Goal: Task Accomplishment & Management: Manage account settings

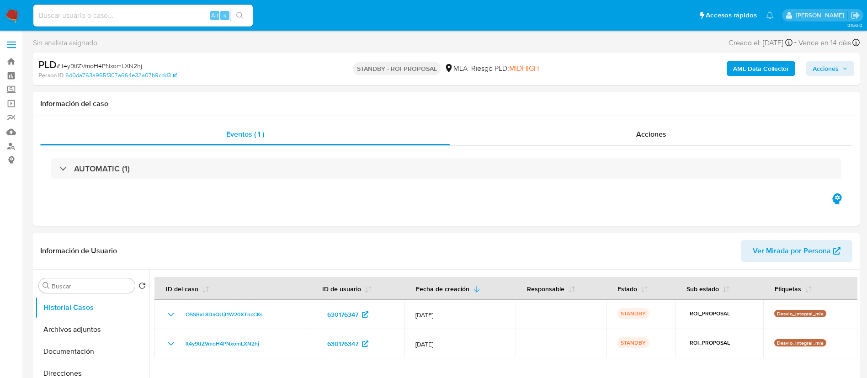
select select "10"
drag, startPoint x: 0, startPoint y: 0, endPoint x: 254, endPoint y: 25, distance: 255.4
click at [126, 20] on div "Alt s" at bounding box center [142, 16] width 219 height 22
click at [107, 14] on input at bounding box center [142, 16] width 219 height 12
paste input "ptopuQdt8DBS05D9P62JHtzI"
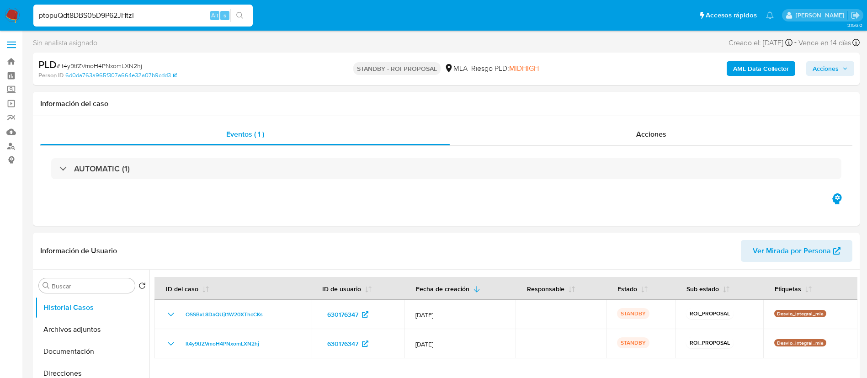
type input "ptopuQdt8DBS05D9P62JHtzI"
click at [236, 18] on icon "search-icon" at bounding box center [239, 15] width 7 height 7
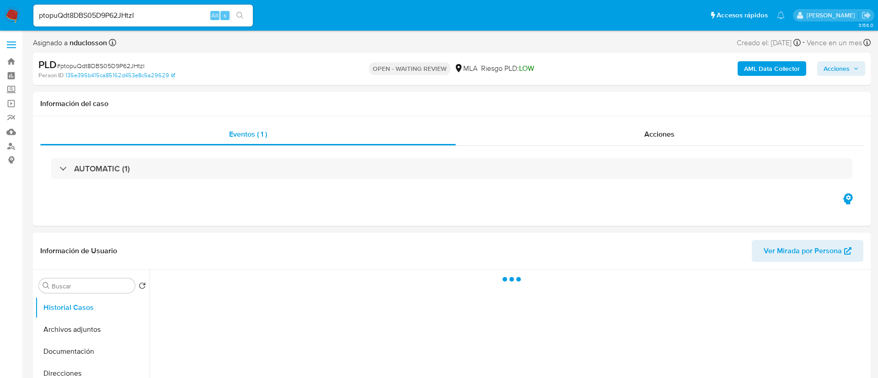
select select "10"
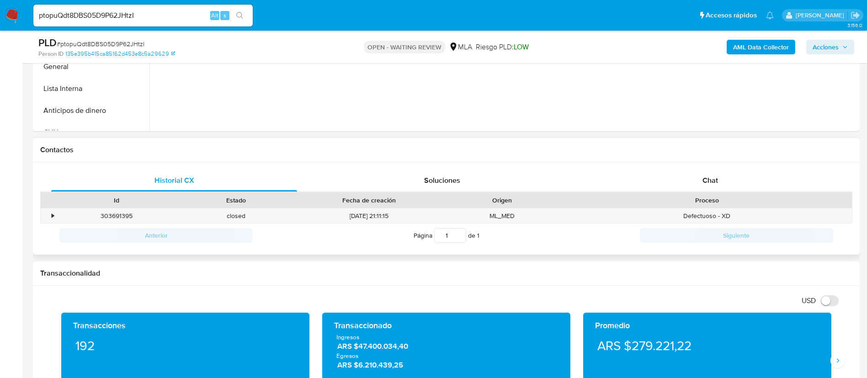
scroll to position [411, 0]
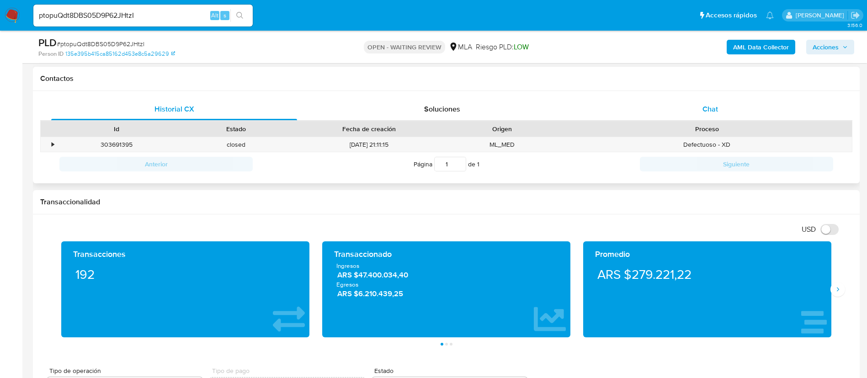
click at [723, 106] on div "Chat" at bounding box center [711, 109] width 246 height 22
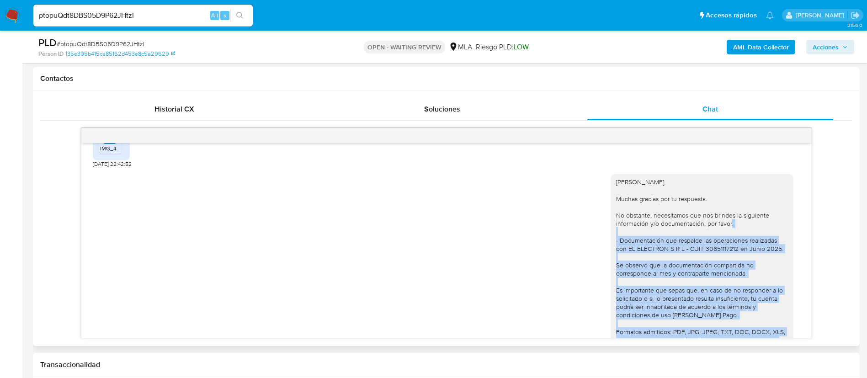
scroll to position [503, 0]
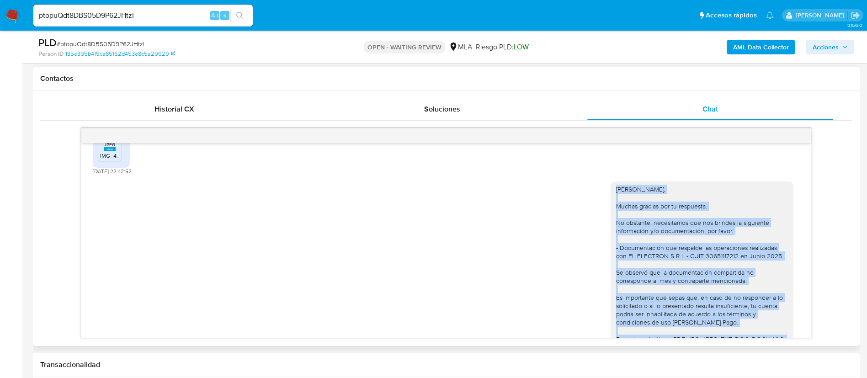
drag, startPoint x: 682, startPoint y: 274, endPoint x: 605, endPoint y: 187, distance: 116.0
click at [611, 187] on div "[PERSON_NAME], Muchas gracias por tu respuesta. No obstante, necesitamos que no…" at bounding box center [702, 302] width 183 height 240
copy div "Hola Hector, Muchas gracias por tu respuesta. No obstante, necesitamos que nos …"
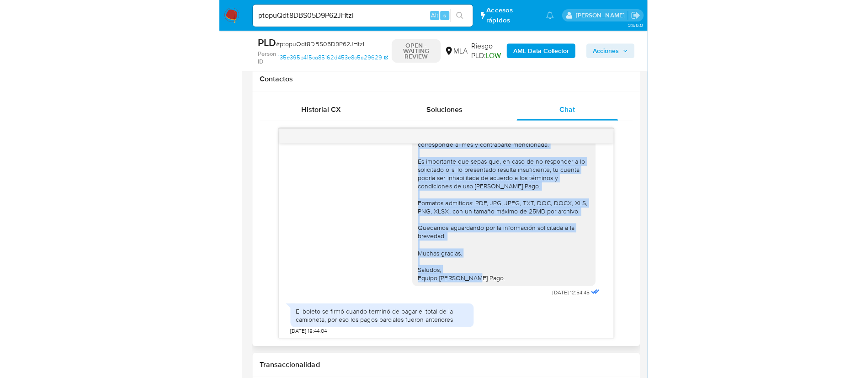
scroll to position [571, 0]
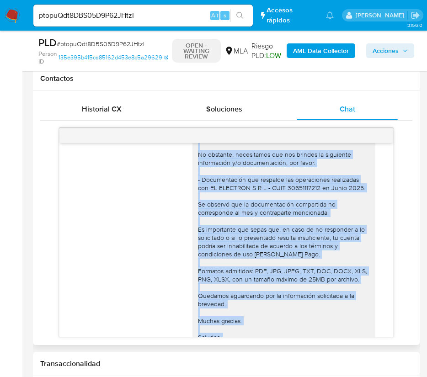
click at [242, 182] on div "[PERSON_NAME], Muchas gracias por tu respuesta. No obstante, necesitamos que no…" at bounding box center [284, 233] width 172 height 233
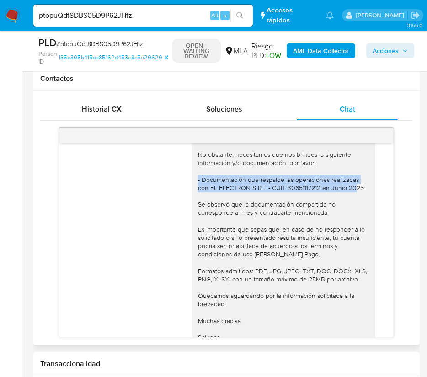
drag, startPoint x: 352, startPoint y: 188, endPoint x: 192, endPoint y: 179, distance: 159.4
click at [198, 179] on div "[PERSON_NAME], Muchas gracias por tu respuesta. No obstante, necesitamos que no…" at bounding box center [284, 233] width 172 height 233
copy div "Documentación que respalde las operaciones realizadas con EL ELECTRON S R L - C…"
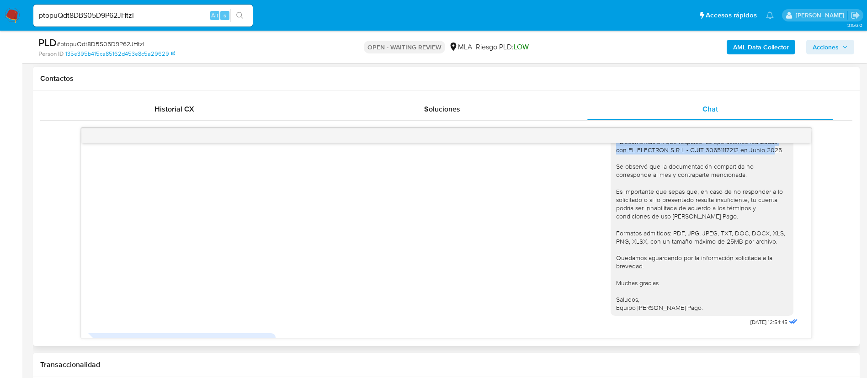
scroll to position [640, 0]
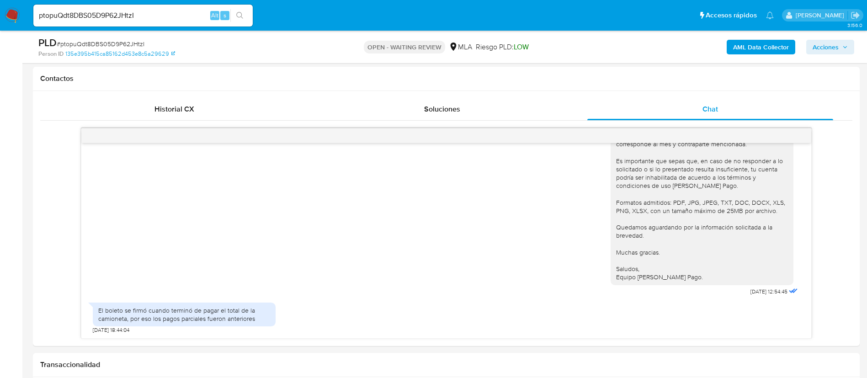
click at [118, 44] on span "# ptopuQdt8DBS05D9P62JHtzI" at bounding box center [101, 43] width 88 height 9
copy span "ptopuQdt8DBS05D9P62JHtzI"
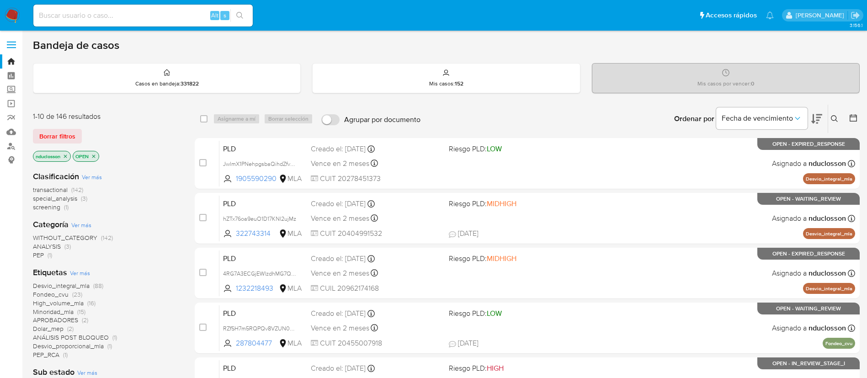
click at [585, 116] on icon at bounding box center [834, 118] width 7 height 7
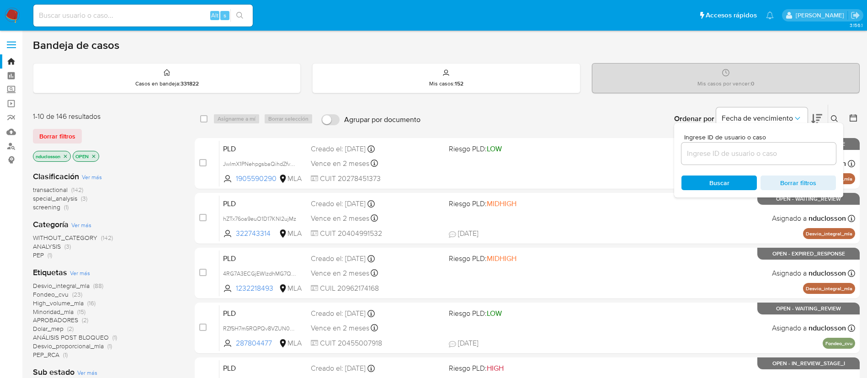
click at [585, 155] on input at bounding box center [759, 154] width 155 height 12
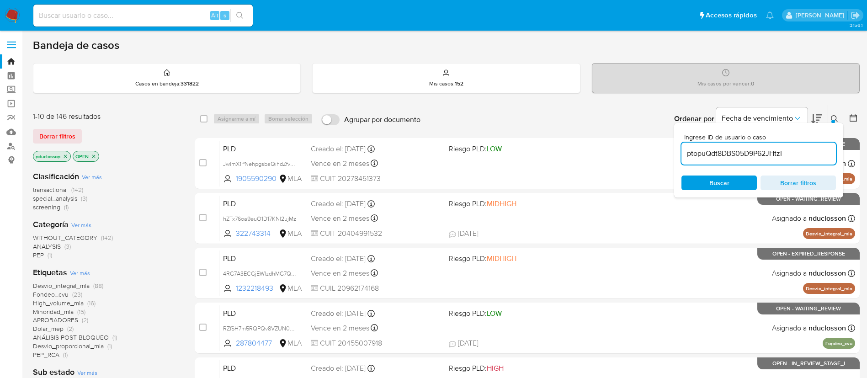
type input "ptopuQdt8DBS05D9P62JHtzI"
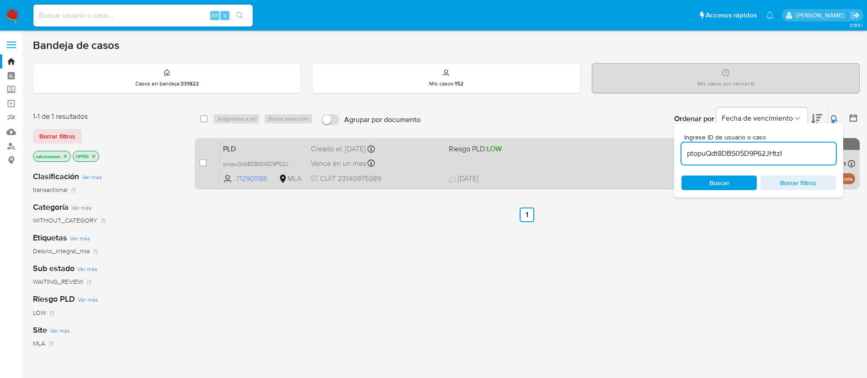
click at [209, 160] on div "case-item-checkbox No es posible asignar el caso" at bounding box center [209, 163] width 20 height 46
click at [206, 160] on input "checkbox" at bounding box center [202, 162] width 7 height 7
checkbox input "true"
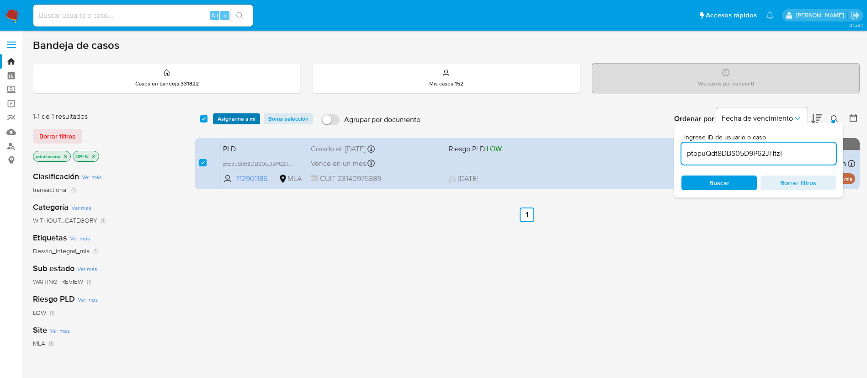
click at [231, 121] on span "Asignarme a mí" at bounding box center [237, 118] width 38 height 9
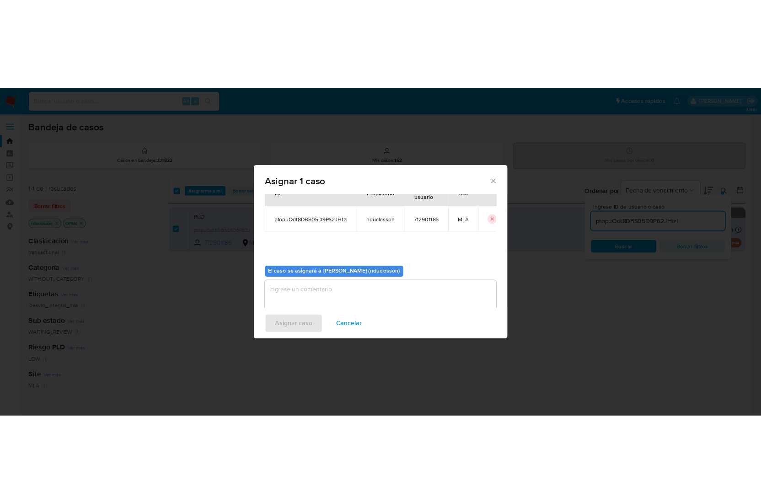
scroll to position [48, 0]
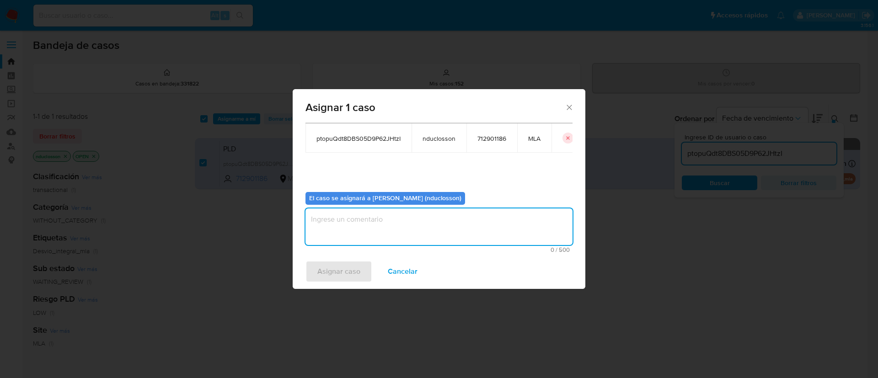
click at [358, 224] on textarea "assign-modal" at bounding box center [438, 226] width 267 height 37
click at [344, 251] on span "Asignar caso" at bounding box center [338, 272] width 43 height 20
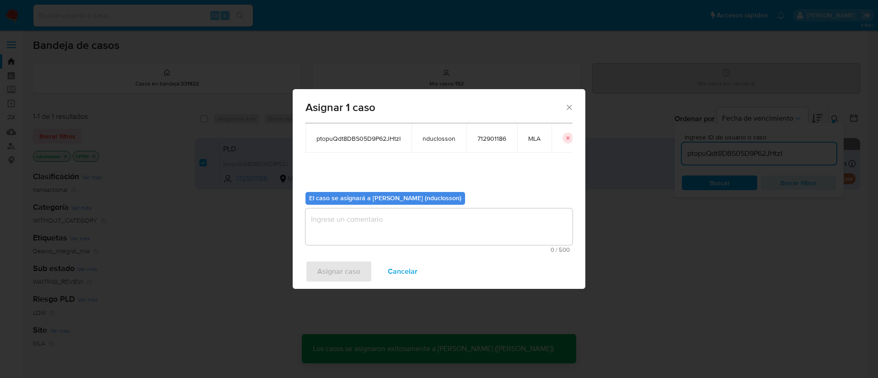
checkbox input "false"
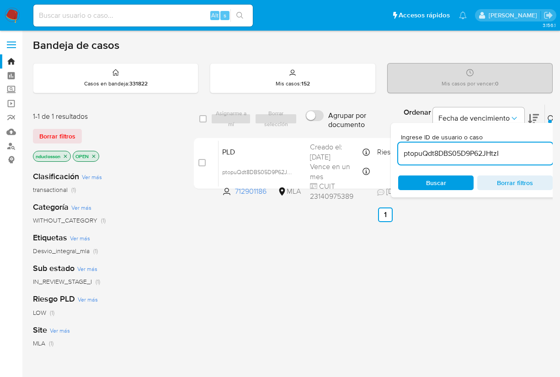
click at [433, 150] on input "ptopuQdt8DBS05D9P62JHtzI" at bounding box center [475, 154] width 155 height 12
paste input "qhUvxN5HideCwanJEW8ezFoo"
type input "qhUvxN5HideCwanJEW8ezFoo"
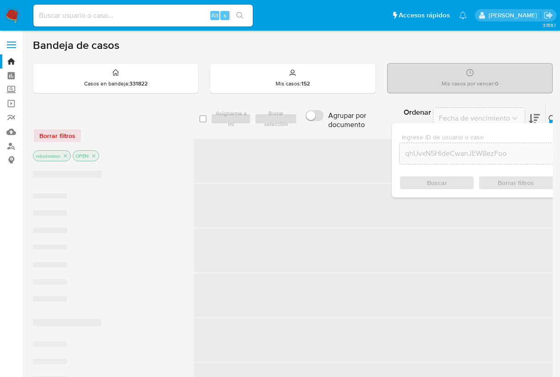
click at [435, 190] on div "Ingrese ID de usuario o caso qhUvxN5HideCwanJEW8ezFoo Buscar Borrar filtros" at bounding box center [476, 160] width 169 height 75
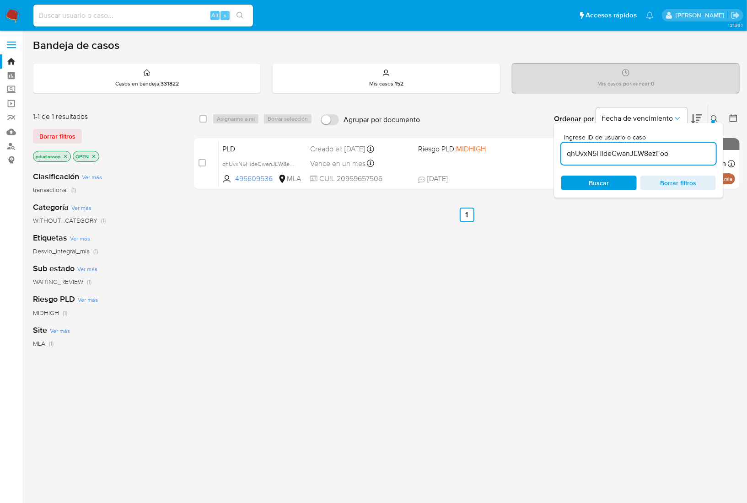
drag, startPoint x: 532, startPoint y: 0, endPoint x: 327, endPoint y: 297, distance: 360.3
click at [327, 251] on div "select-all-cases-checkbox Asignarme a mí Borrar selección Agrupar por documento…" at bounding box center [466, 311] width 545 height 414
click at [201, 123] on div "select-all-cases-checkbox" at bounding box center [202, 118] width 7 height 9
click at [208, 121] on div "select-all-cases-checkbox" at bounding box center [204, 118] width 11 height 11
click at [205, 121] on input "checkbox" at bounding box center [202, 118] width 7 height 7
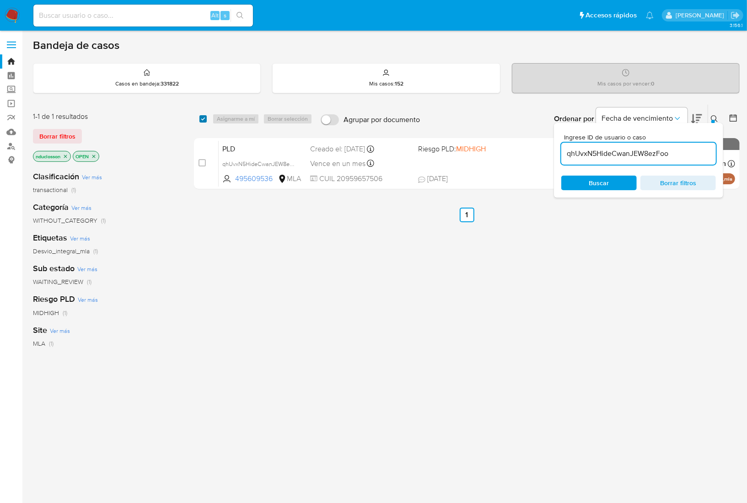
checkbox input "true"
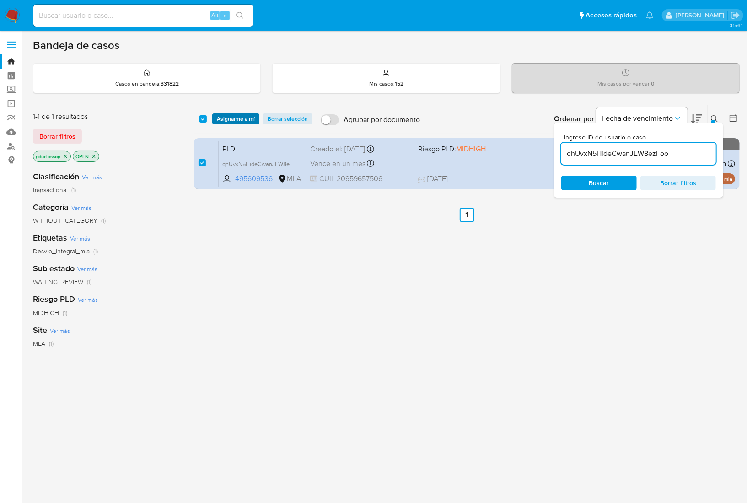
click at [240, 118] on span "Asignarme a mí" at bounding box center [236, 118] width 38 height 9
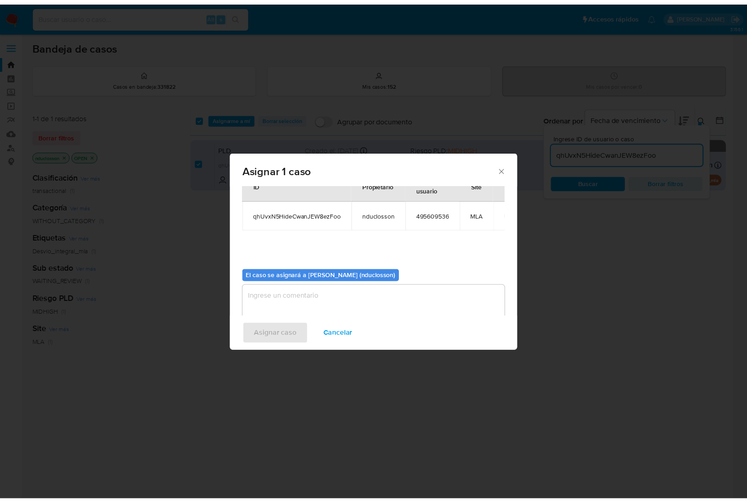
scroll to position [61, 0]
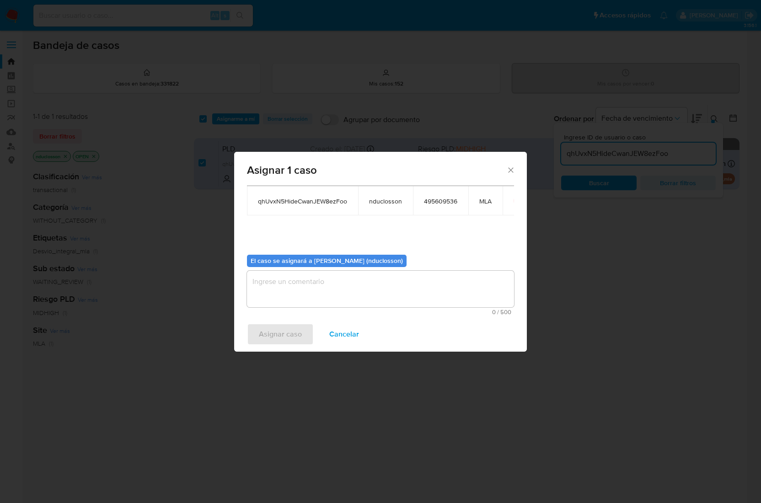
drag, startPoint x: 363, startPoint y: 297, endPoint x: 353, endPoint y: 278, distance: 21.7
click at [358, 251] on div "0 / 500 500 caracteres restantes" at bounding box center [380, 293] width 267 height 44
click at [353, 251] on textarea "assign-modal" at bounding box center [380, 289] width 267 height 37
click at [285, 251] on span "Asignar caso" at bounding box center [280, 334] width 43 height 20
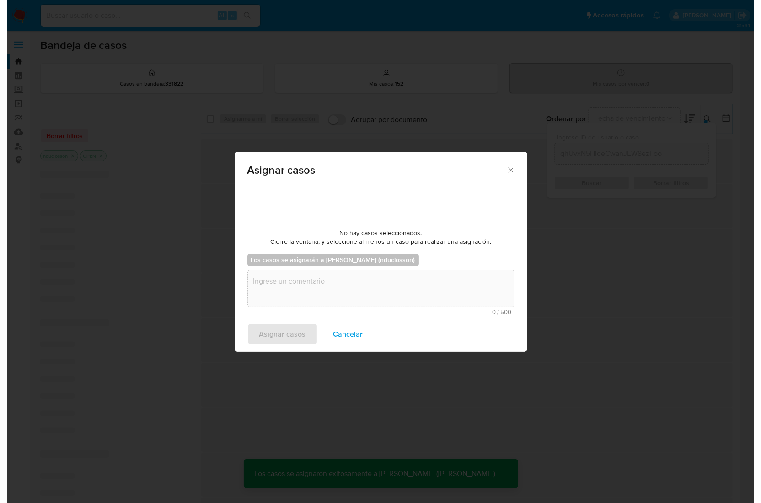
scroll to position [0, 0]
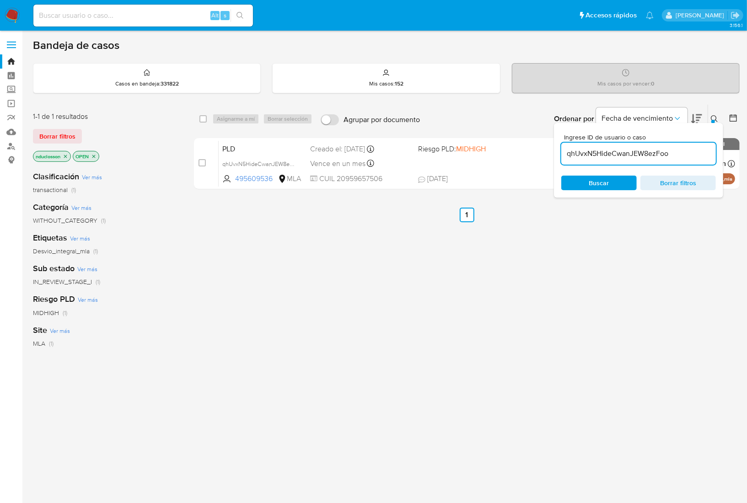
click at [198, 119] on div "select-all-cases-checkbox Asignarme a mí Borrar selección Agrupar por documento…" at bounding box center [466, 119] width 545 height 28
click at [201, 123] on div "select-all-cases-checkbox" at bounding box center [204, 118] width 11 height 11
click at [201, 122] on input "checkbox" at bounding box center [202, 118] width 7 height 7
checkbox input "true"
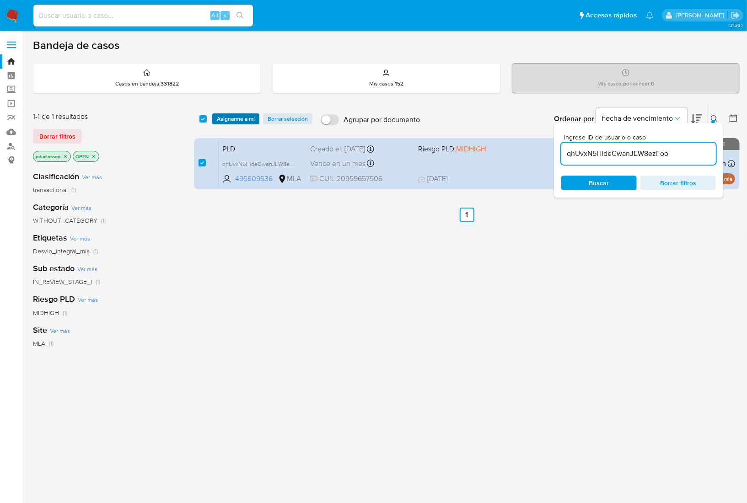
click at [221, 121] on span "Asignarme a mí" at bounding box center [236, 118] width 38 height 9
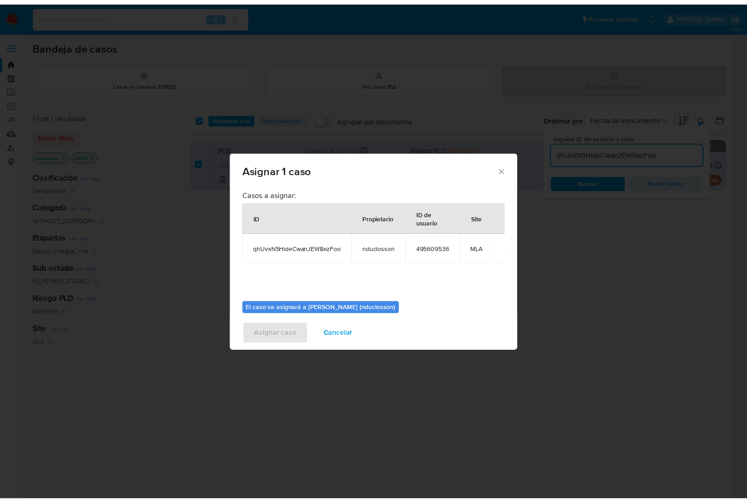
scroll to position [61, 0]
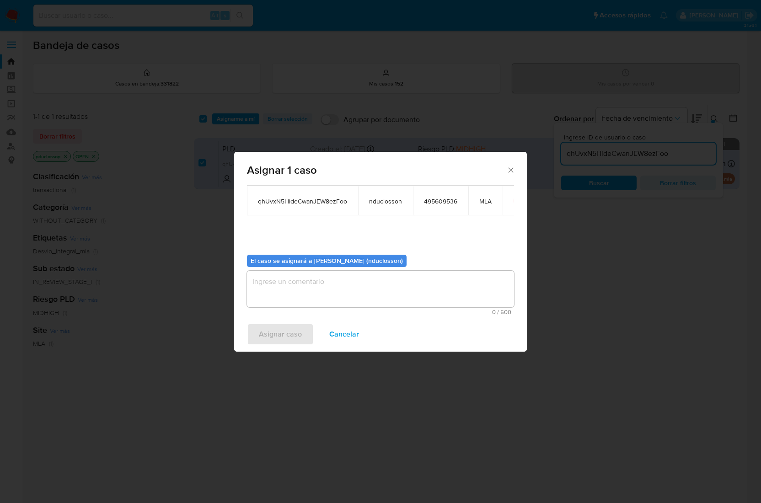
click at [291, 251] on textarea "assign-modal" at bounding box center [380, 289] width 267 height 37
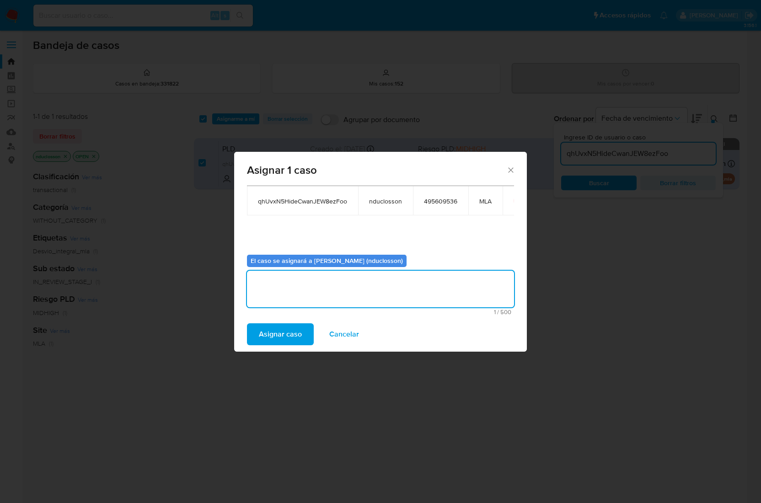
click at [287, 251] on span "Asignar caso" at bounding box center [280, 334] width 43 height 20
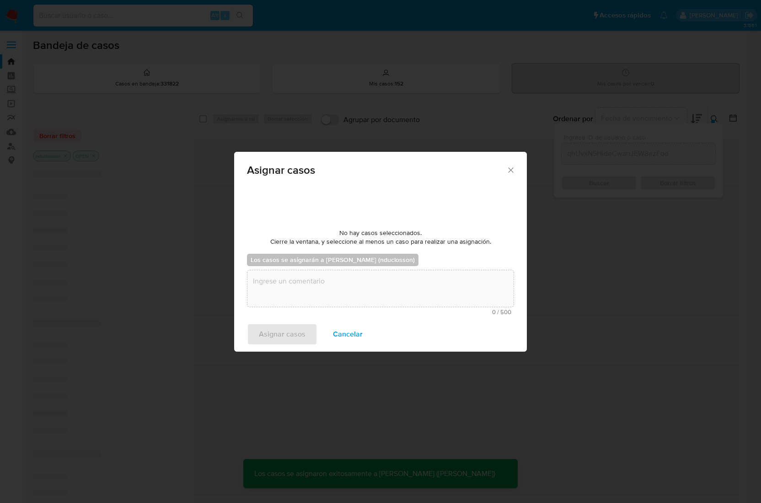
checkbox input "false"
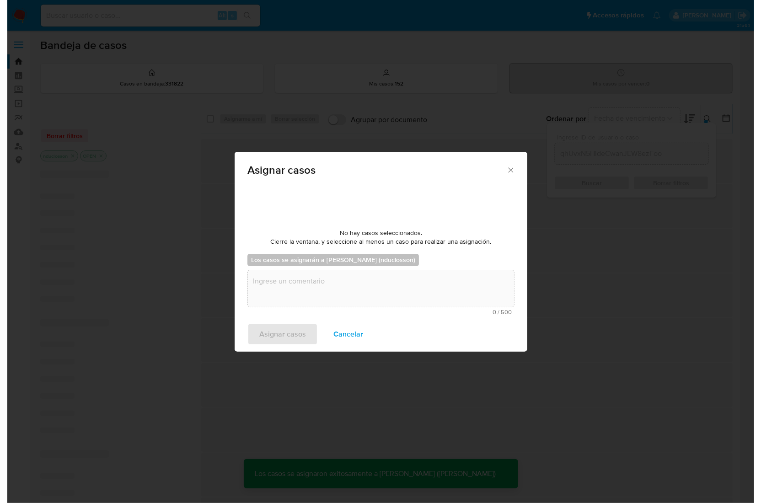
scroll to position [0, 0]
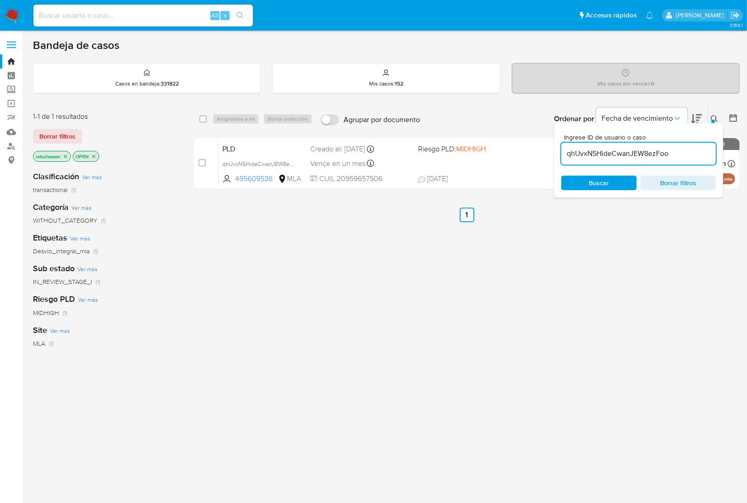
click at [585, 153] on input "qhUvxN5HideCwanJEW8ezFoo" at bounding box center [638, 154] width 155 height 12
paste input "x8tekb4YgDbQBEZY9C7DidJ"
click at [585, 153] on input "qhUvxN5HideCwanJEW8ezFoo" at bounding box center [638, 154] width 155 height 12
type input "x8tekb4YgDbQBEZY9C7DidJo"
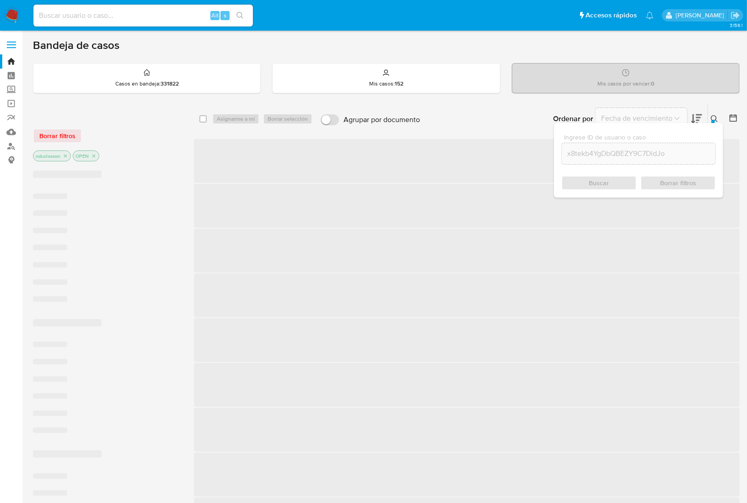
click at [585, 181] on div "Buscar Borrar filtros" at bounding box center [638, 183] width 155 height 15
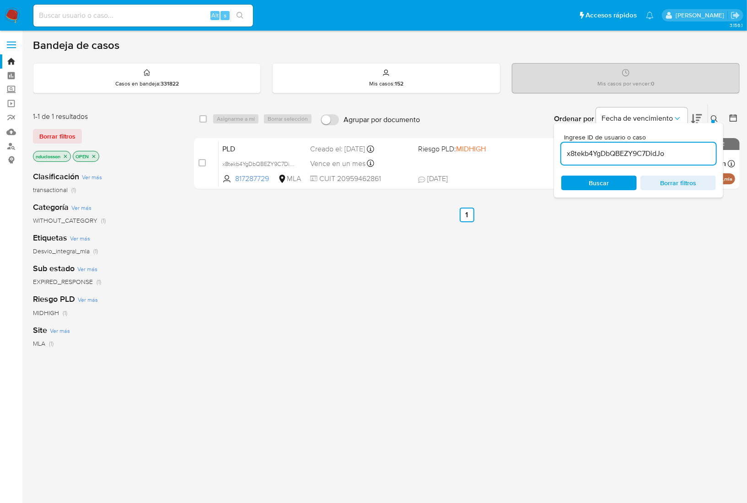
click at [375, 251] on div "select-all-cases-checkbox Asignarme a mí Borrar selección Agrupar por documento…" at bounding box center [466, 311] width 545 height 414
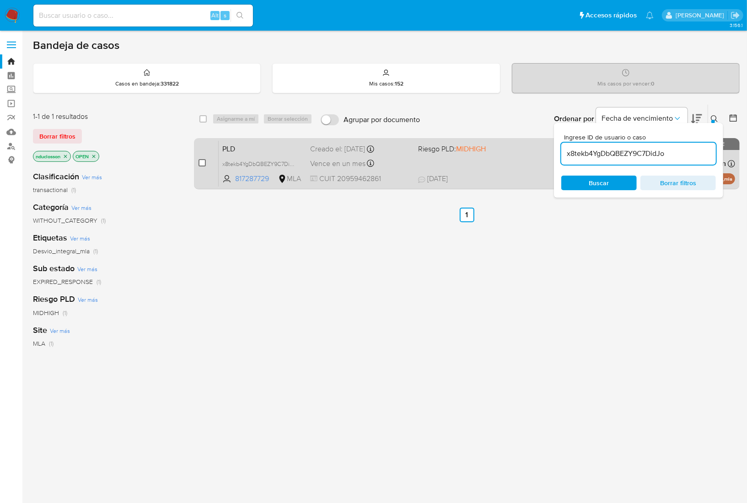
click at [205, 164] on input "checkbox" at bounding box center [201, 162] width 7 height 7
checkbox input "true"
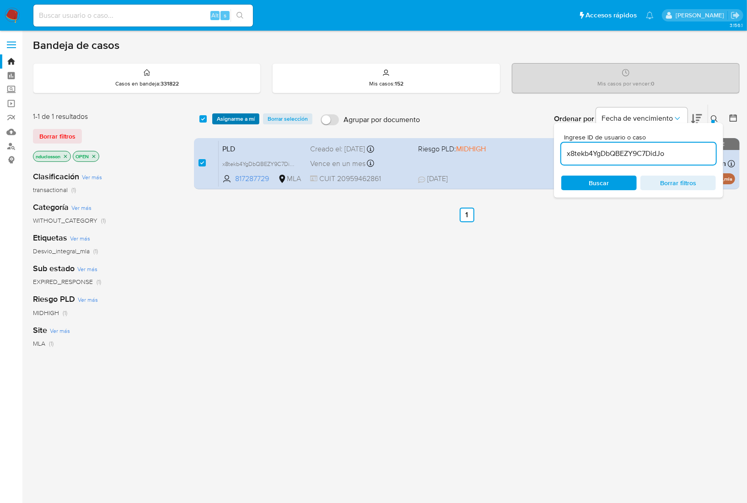
click at [220, 118] on span "Asignarme a mí" at bounding box center [236, 118] width 38 height 9
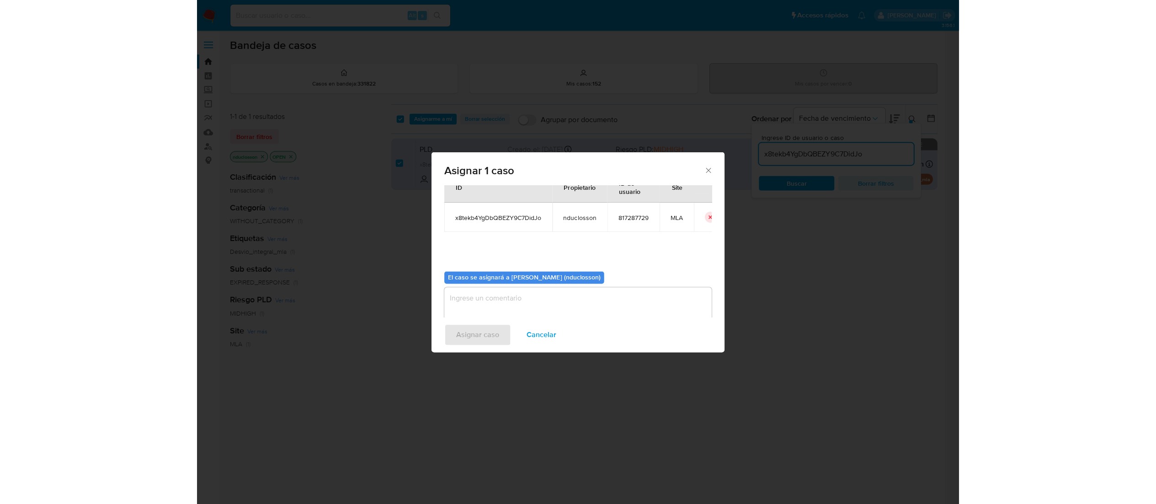
scroll to position [47, 0]
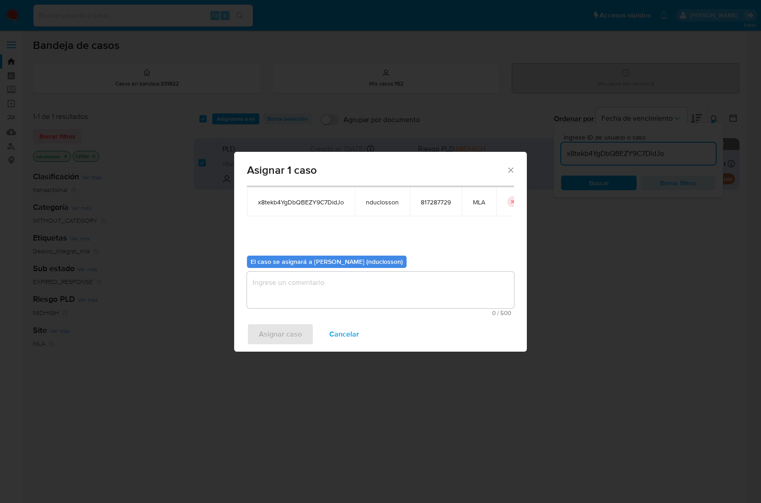
click at [311, 251] on div "El caso se asignará a Nicolas Martin Duclosson (nduclosson)" at bounding box center [327, 262] width 160 height 13
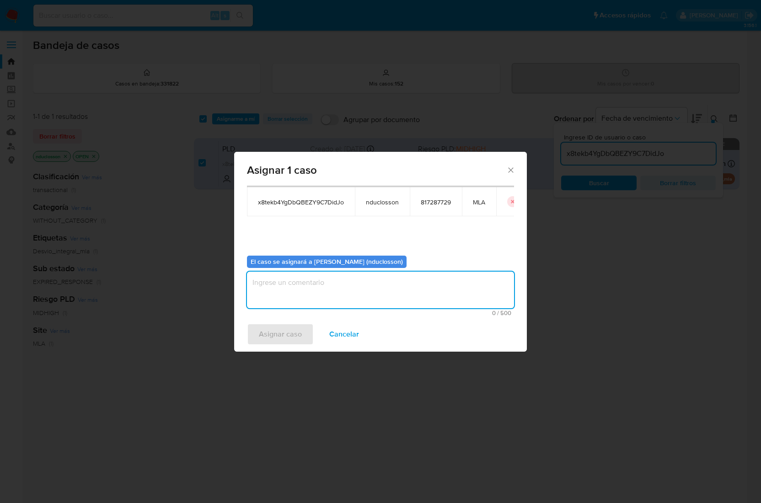
click at [300, 251] on textarea "assign-modal" at bounding box center [380, 290] width 267 height 37
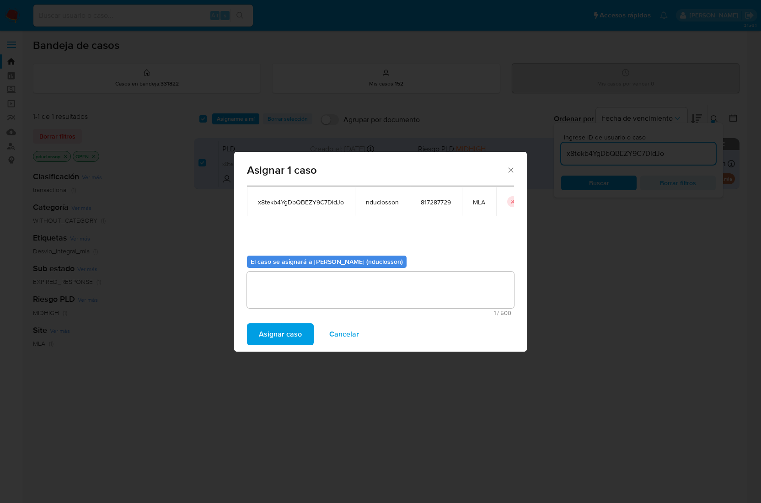
click at [280, 251] on span "Asignar caso" at bounding box center [280, 334] width 43 height 20
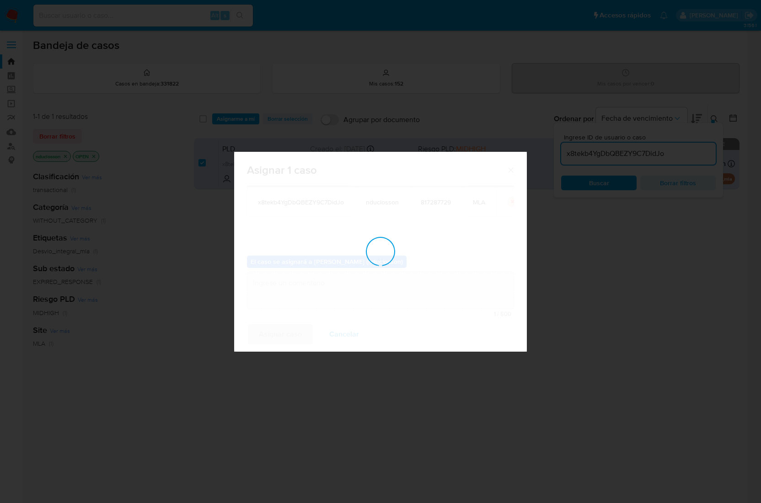
checkbox input "false"
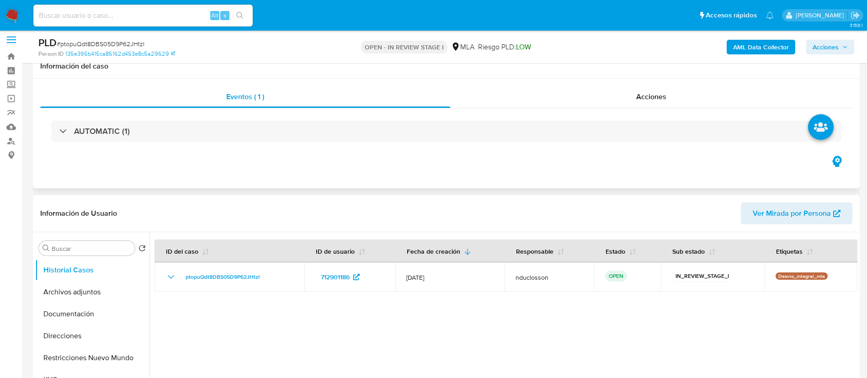
scroll to position [137, 0]
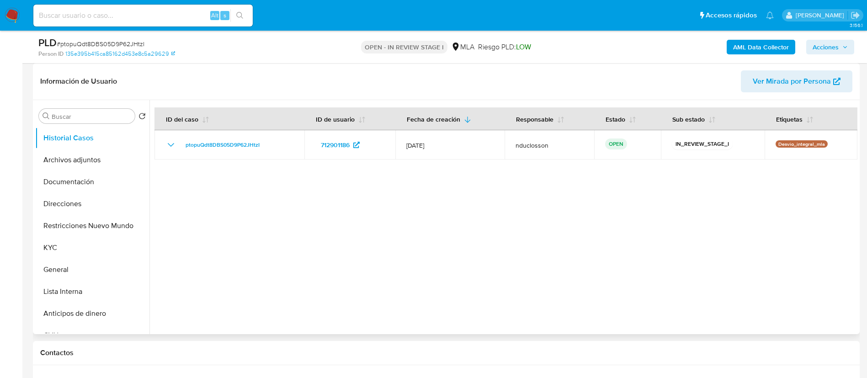
click at [695, 250] on div at bounding box center [504, 217] width 708 height 234
select select "10"
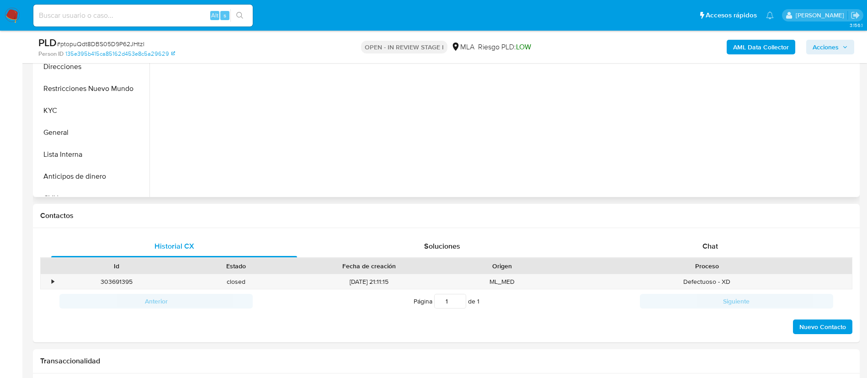
click at [695, 250] on div "Chat" at bounding box center [711, 246] width 246 height 22
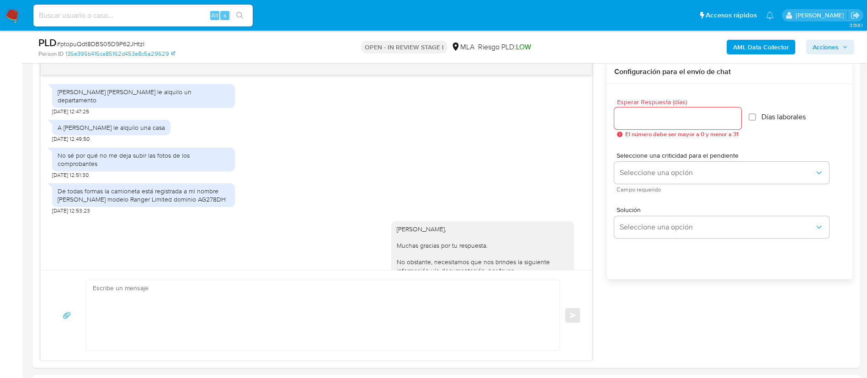
scroll to position [640, 0]
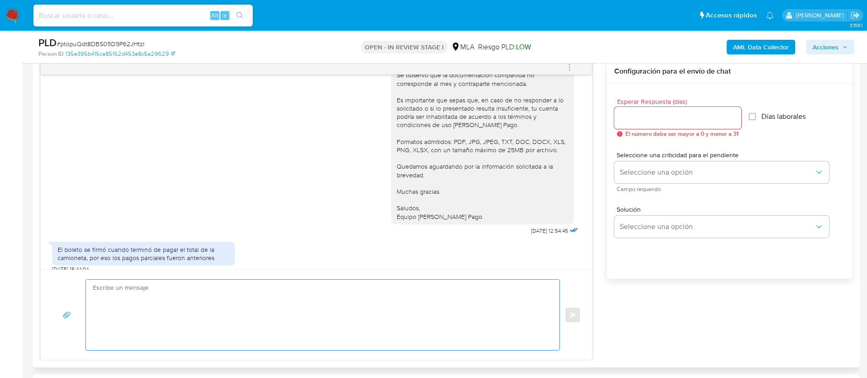
click at [379, 306] on textarea at bounding box center [320, 315] width 455 height 70
paste textarea "[PERSON_NAME], Muchas gracias por tu respuesta. No obstante, necesitamos que no…"
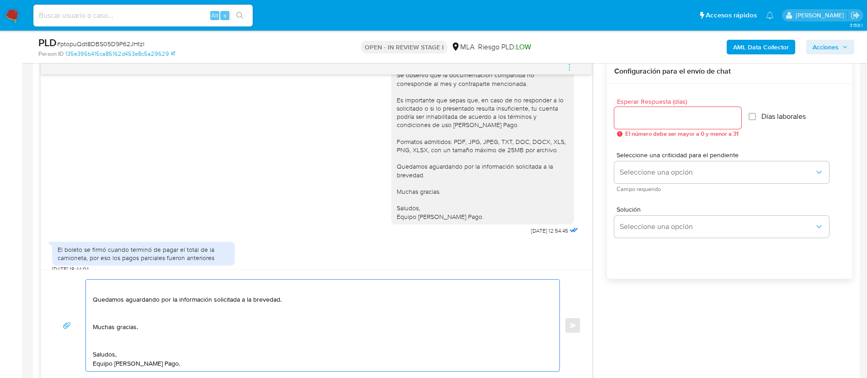
click at [105, 343] on textarea "Hola Hector, Muchas gracias por tu respuesta. No obstante, necesitamos que nos …" at bounding box center [320, 325] width 455 height 91
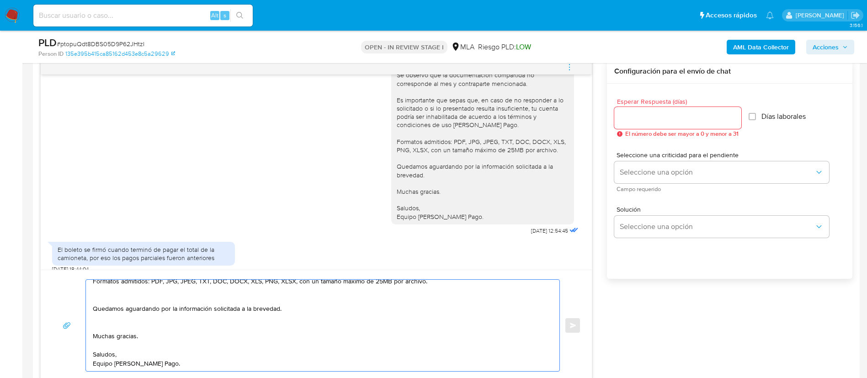
click at [100, 325] on textarea "Hola Hector, Muchas gracias por tu respuesta. No obstante, necesitamos que nos …" at bounding box center [320, 325] width 455 height 91
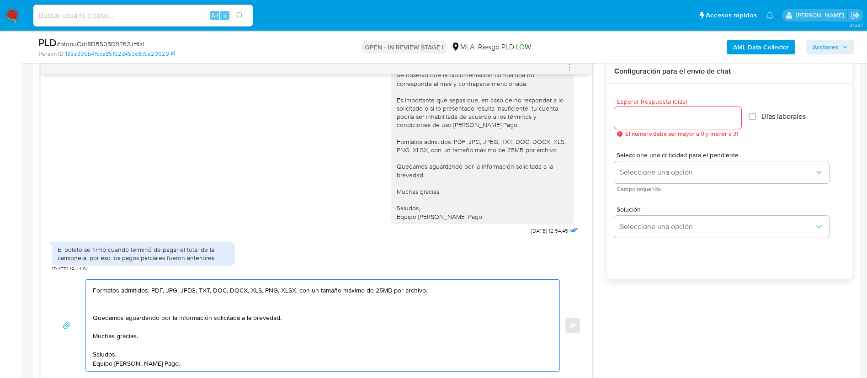
click at [95, 305] on textarea "Hola Hector, Muchas gracias por tu respuesta. No obstante, necesitamos que nos …" at bounding box center [320, 325] width 455 height 91
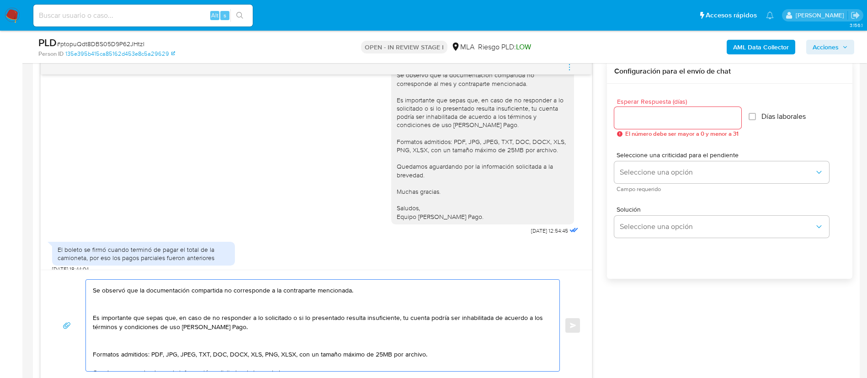
scroll to position [130, 0]
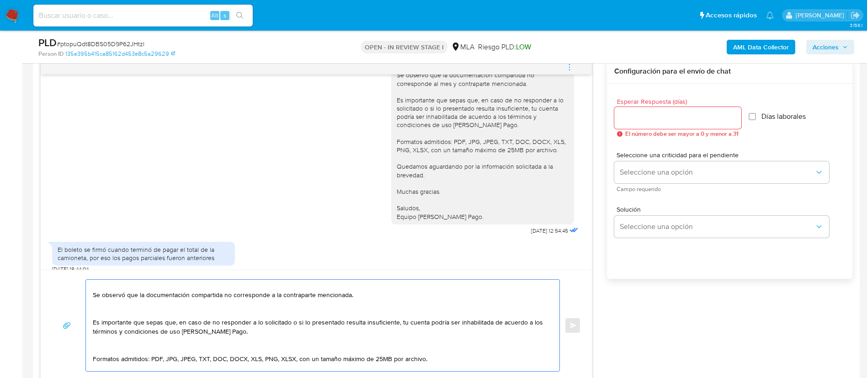
click at [108, 357] on textarea "Hola Hector, Muchas gracias por tu respuesta. No obstante, necesitamos que nos …" at bounding box center [320, 325] width 455 height 91
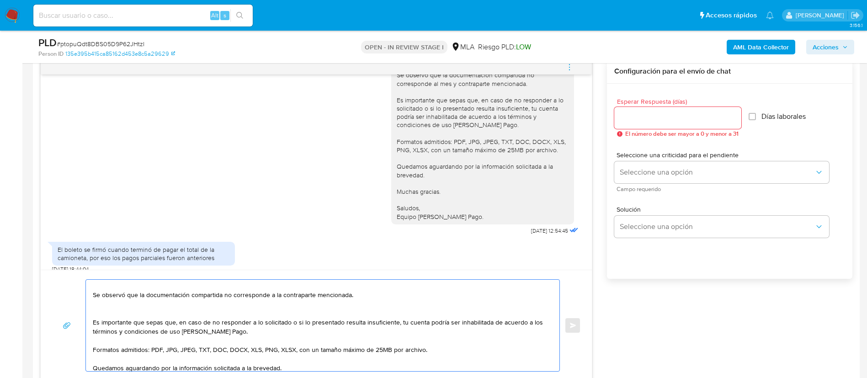
click at [103, 319] on textarea "Hola Hector, Muchas gracias por tu respuesta. No obstante, necesitamos que nos …" at bounding box center [320, 325] width 455 height 91
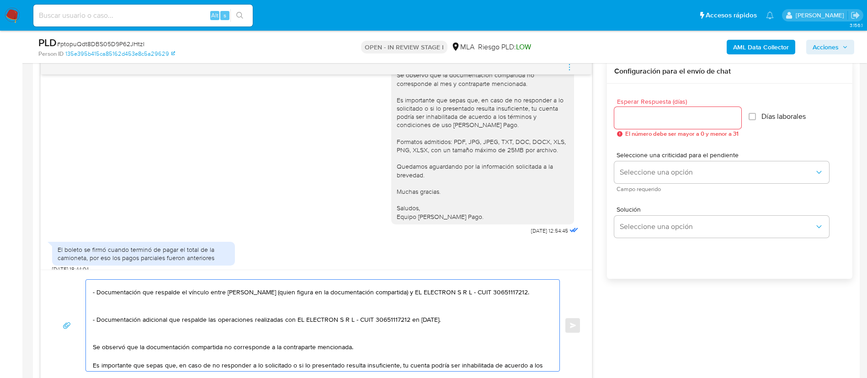
scroll to position [61, 0]
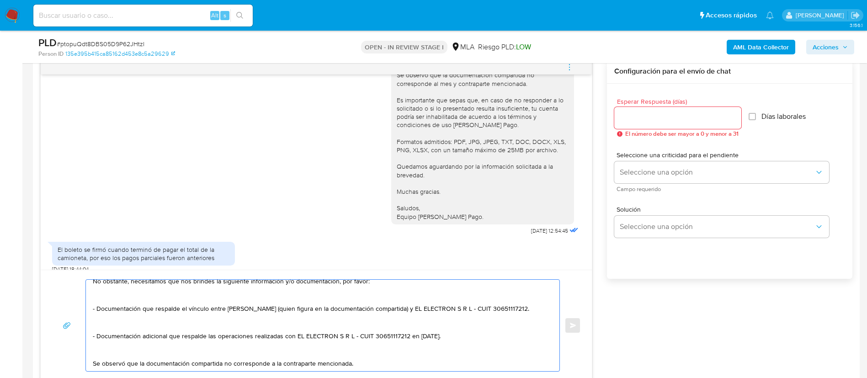
click at [103, 358] on textarea "Hola Hector, Muchas gracias por tu respuesta. No obstante, necesitamos que nos …" at bounding box center [320, 325] width 455 height 91
click at [103, 334] on textarea "Hola Hector, Muchas gracias por tu respuesta. No obstante, necesitamos que nos …" at bounding box center [320, 325] width 455 height 91
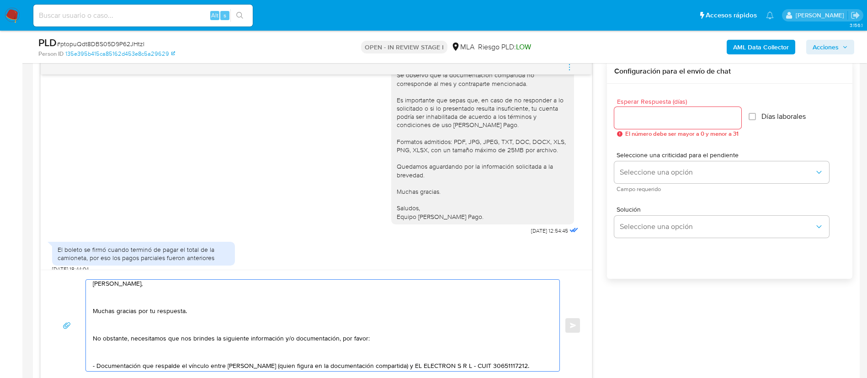
scroll to position [0, 0]
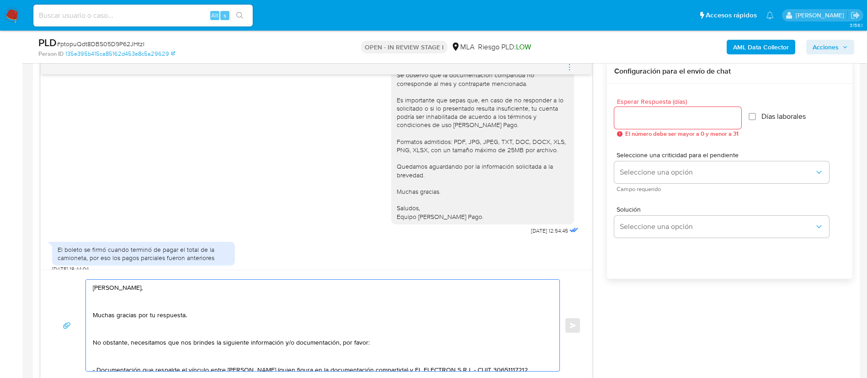
click at [105, 359] on textarea "Hola Hector, Muchas gracias por tu respuesta. No obstante, necesitamos que nos …" at bounding box center [320, 325] width 455 height 91
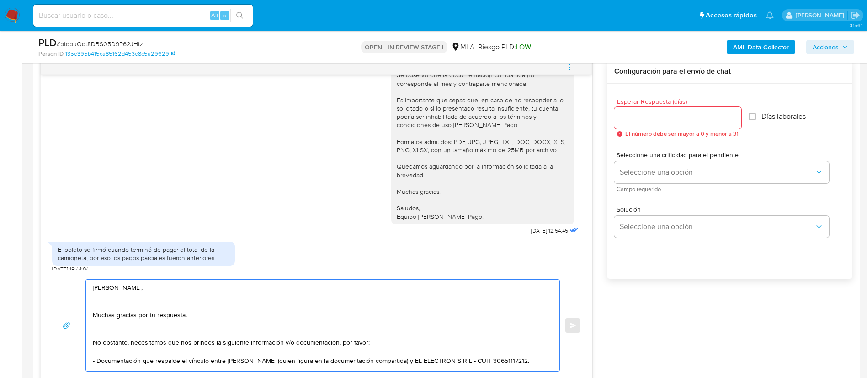
click at [106, 334] on textarea "Hola Hector, Muchas gracias por tu respuesta. No obstante, necesitamos que nos …" at bounding box center [320, 325] width 455 height 91
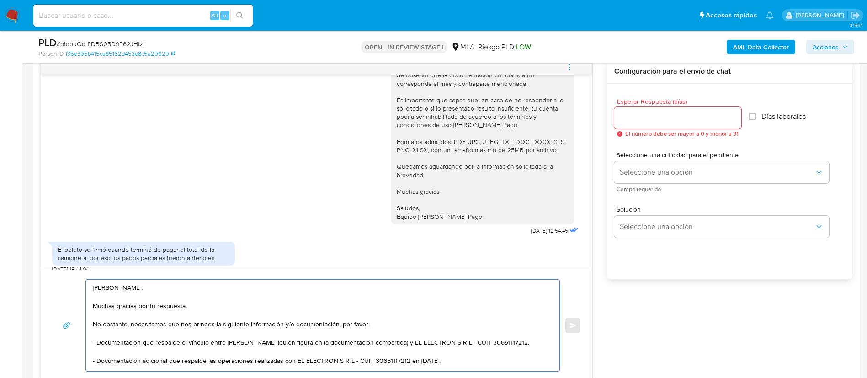
scroll to position [134, 0]
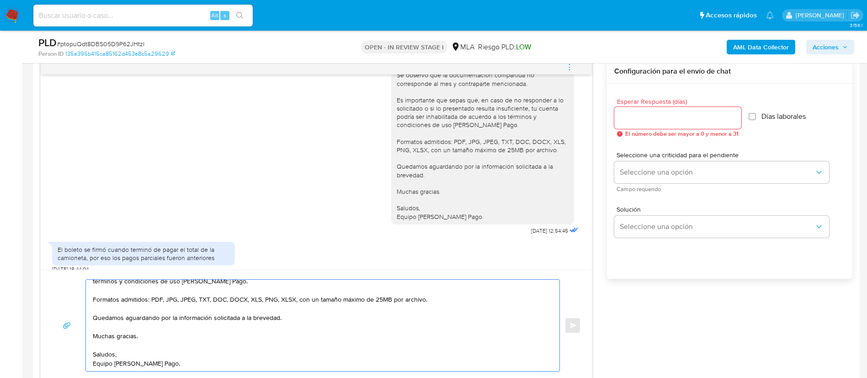
type textarea "Hola Hector, Muchas gracias por tu respuesta. No obstante, necesitamos que nos …"
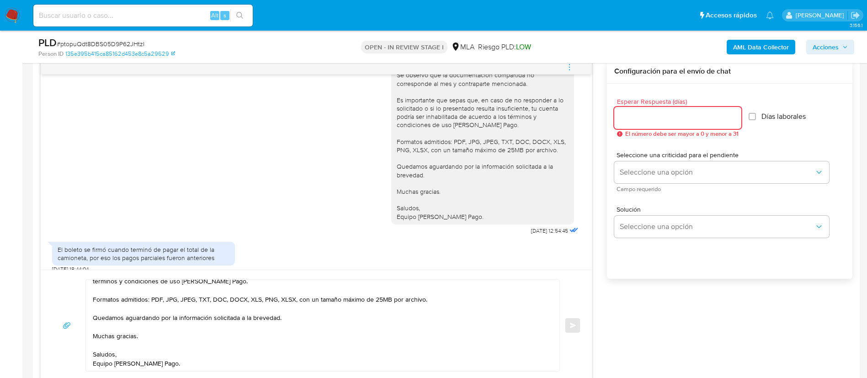
click at [638, 123] on input "Esperar Respuesta (días)" at bounding box center [677, 118] width 127 height 12
type input "1"
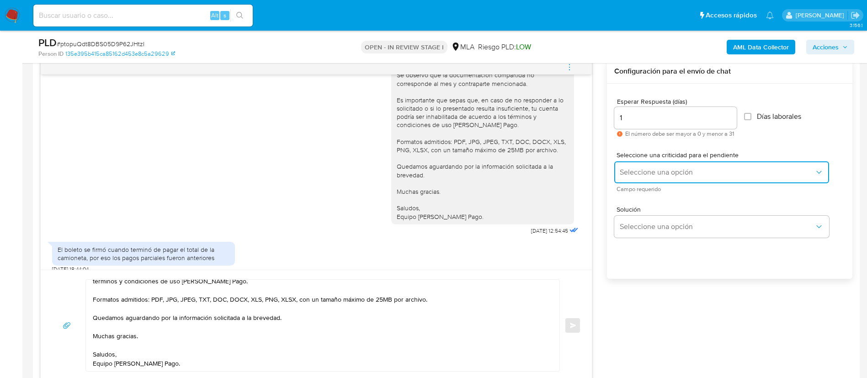
click at [632, 178] on button "Seleccione una opción" at bounding box center [721, 172] width 215 height 22
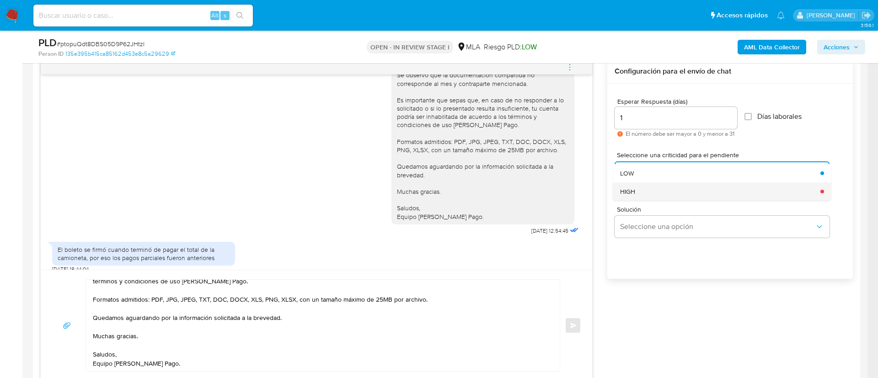
click at [638, 197] on div "HIGH" at bounding box center [717, 191] width 195 height 18
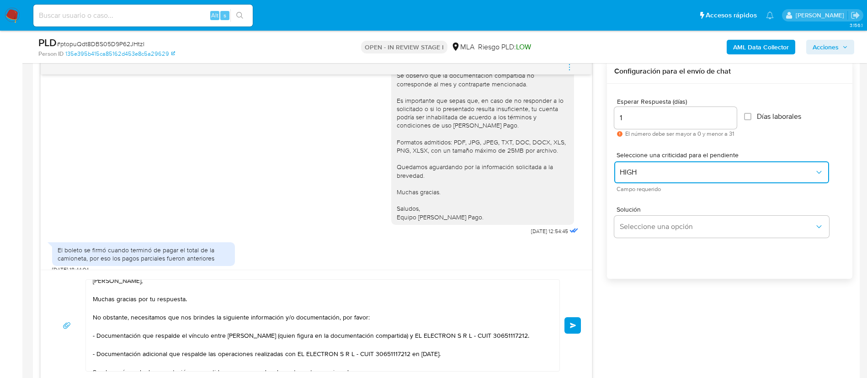
scroll to position [0, 0]
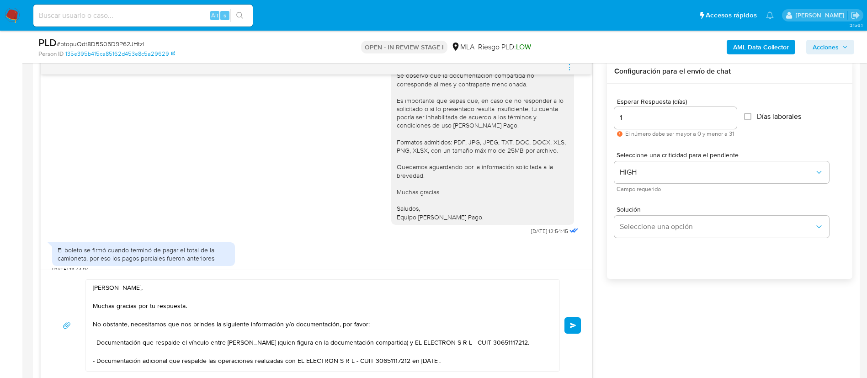
click at [566, 322] on button "Enviar" at bounding box center [573, 325] width 16 height 16
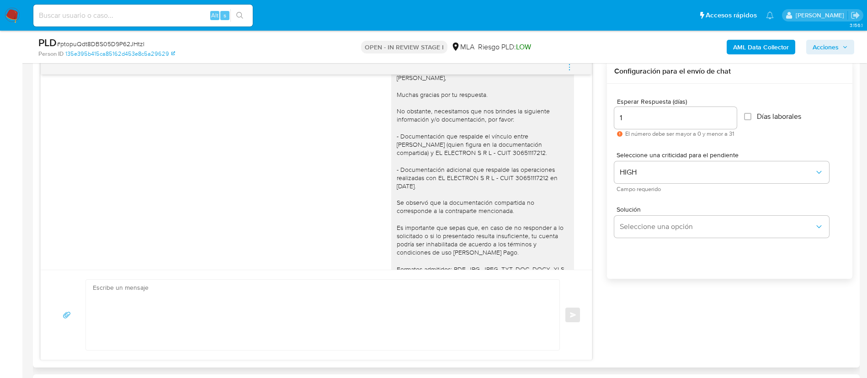
scroll to position [804, 0]
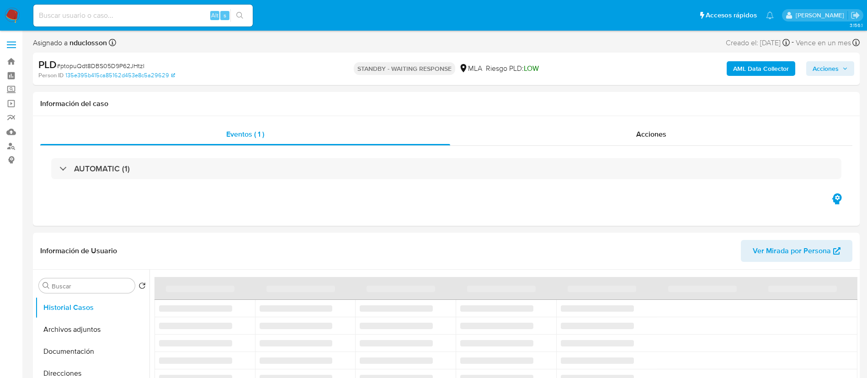
select select "10"
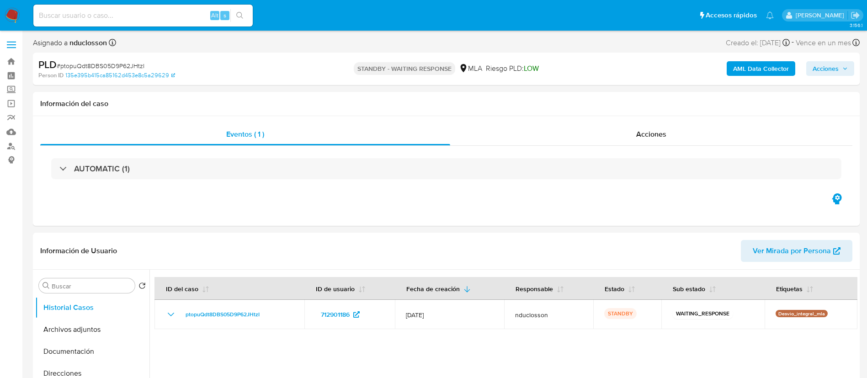
click at [126, 11] on input at bounding box center [142, 16] width 219 height 12
paste input "91vMWH0fMXFZaCercO1nPNwJ"
type input "91vMWH0fMXFZaCercO1nPNwJ"
click at [236, 23] on div "91vMWH0fMXFZaCercO1nPNwJ Alt s" at bounding box center [142, 16] width 219 height 22
click at [237, 14] on icon "search-icon" at bounding box center [239, 15] width 7 height 7
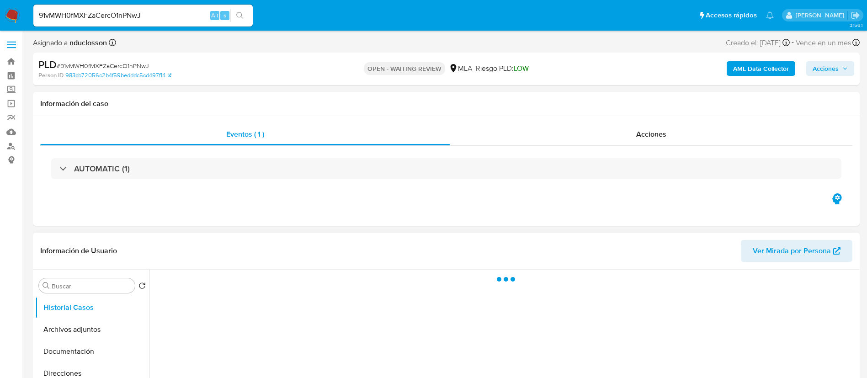
scroll to position [206, 0]
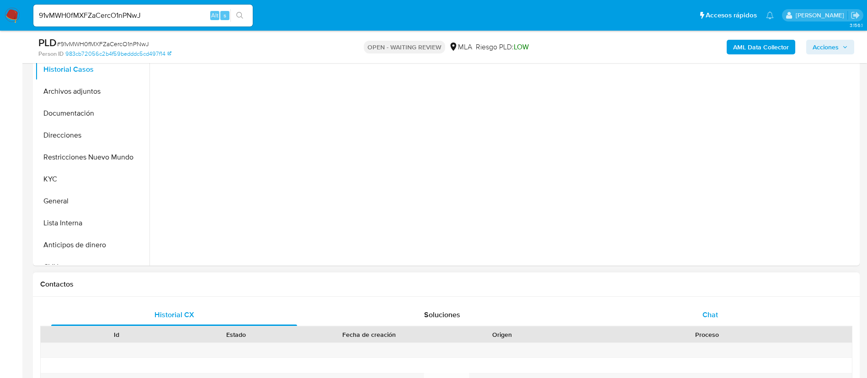
click at [694, 315] on div "Chat" at bounding box center [711, 315] width 246 height 22
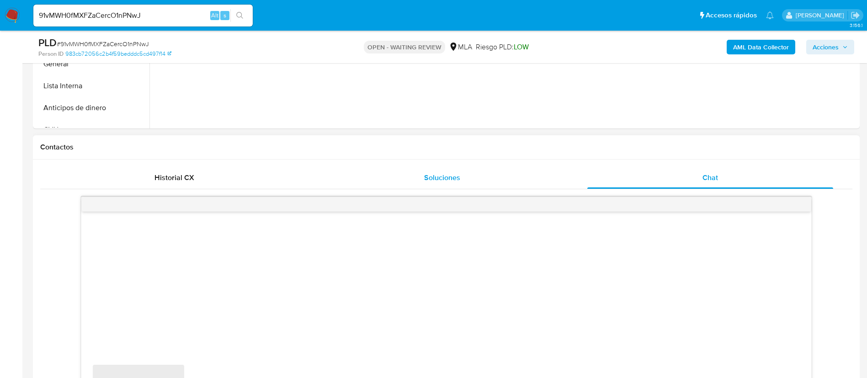
select select "10"
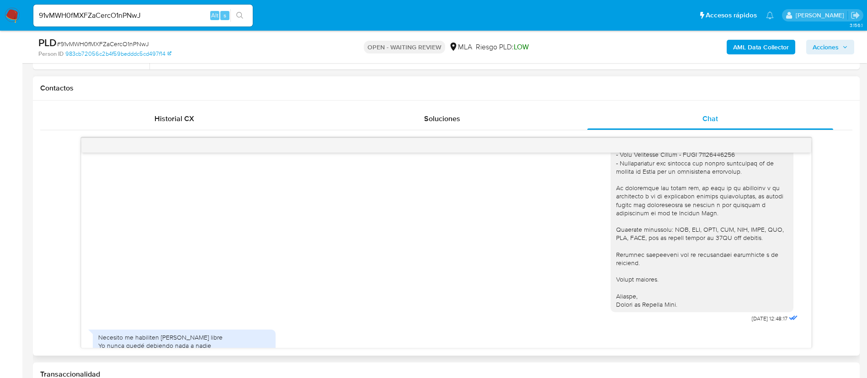
scroll to position [343, 0]
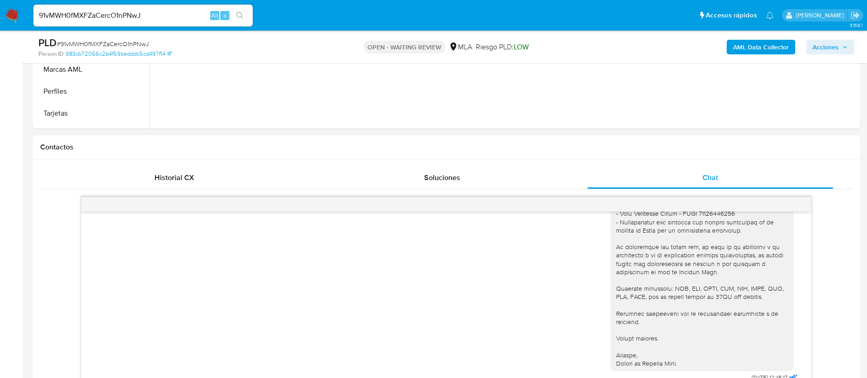
click at [120, 190] on div "17/07/2025 19:55:48 Hola, Esperamos que te encuentres muy bien. Te consultamos …" at bounding box center [446, 298] width 812 height 218
click at [128, 171] on div "Historial CX" at bounding box center [174, 178] width 246 height 22
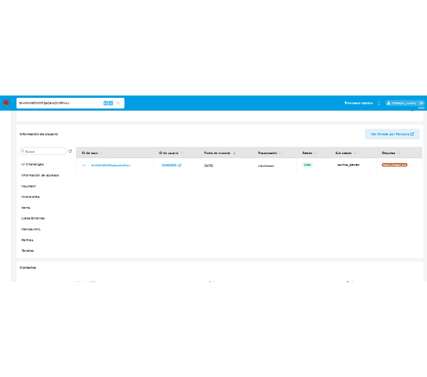
scroll to position [0, 0]
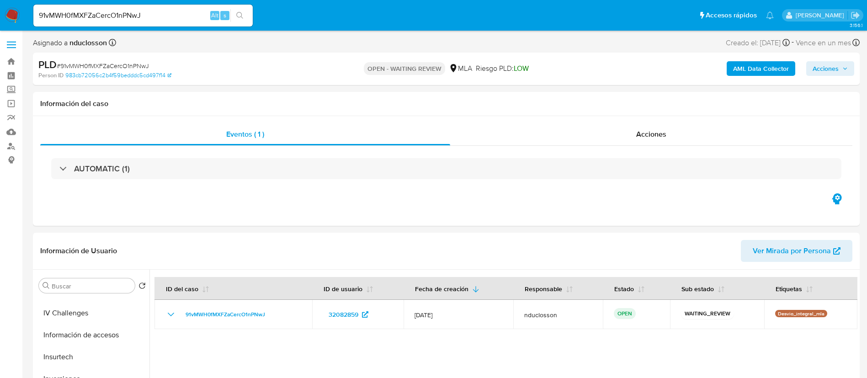
click at [95, 14] on input "91vMWH0fMXFZaCercO1nPNwJ" at bounding box center [142, 16] width 219 height 12
paste input "qhUvxN5HideCwanJEW8ezFoo"
type input "qhUvxN5HideCwanJEW8ezFoo"
click at [238, 11] on button "search-icon" at bounding box center [239, 15] width 19 height 13
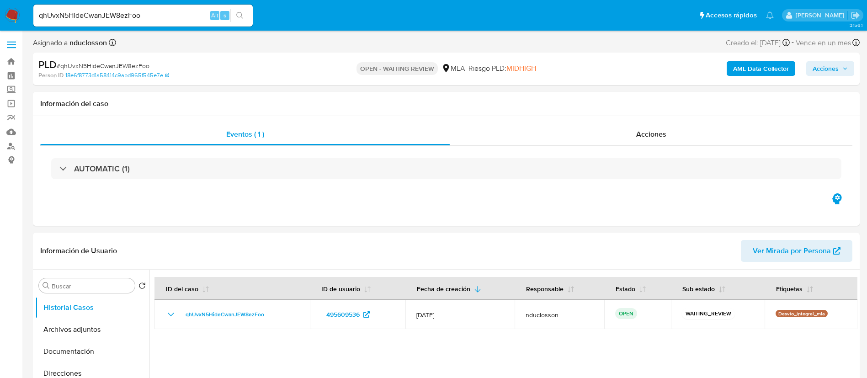
select select "10"
click at [98, 12] on input "qhUvxN5HideCwanJEW8ezFoo" at bounding box center [142, 16] width 219 height 12
click at [234, 13] on button "search-icon" at bounding box center [239, 15] width 19 height 13
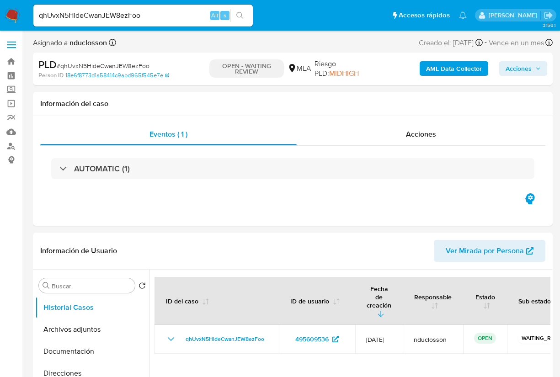
click at [85, 66] on span "# qhUvxN5HideCwanJEW8ezFoo" at bounding box center [103, 65] width 93 height 9
copy span "qhUvxN5HideCwanJEW8ezFoo"
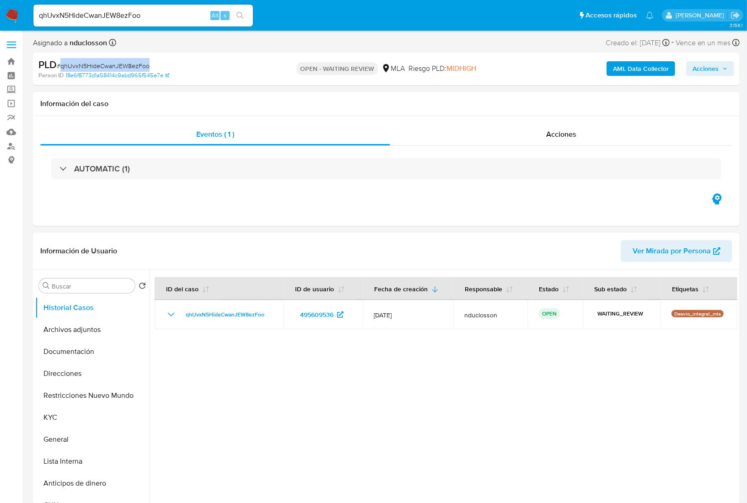
click at [623, 67] on b "AML Data Collector" at bounding box center [641, 68] width 56 height 15
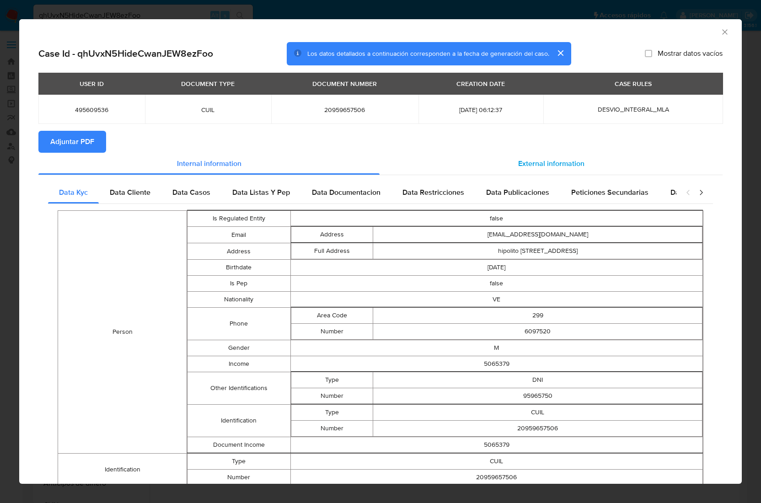
click at [470, 153] on div "External information" at bounding box center [550, 164] width 343 height 22
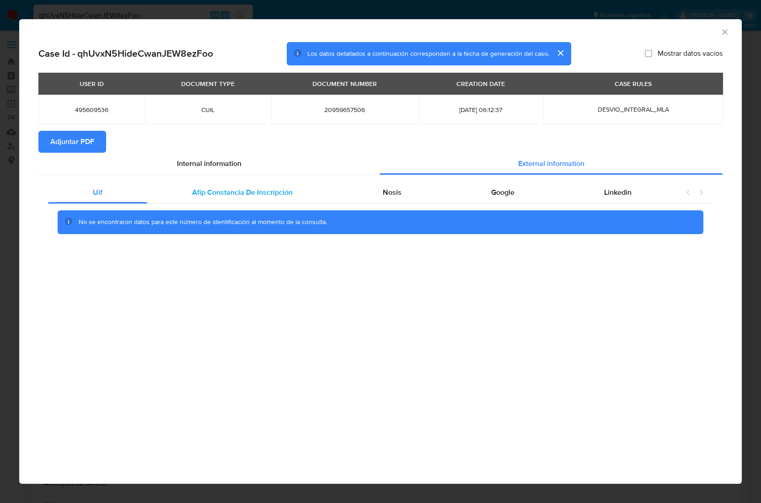
click at [185, 199] on div "Afip Constancia De Inscripción" at bounding box center [242, 193] width 190 height 22
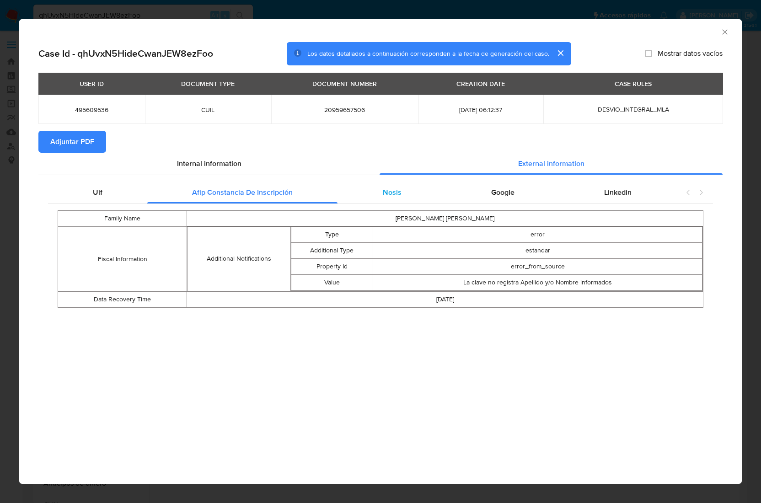
click at [357, 184] on div "Nosis" at bounding box center [391, 193] width 108 height 22
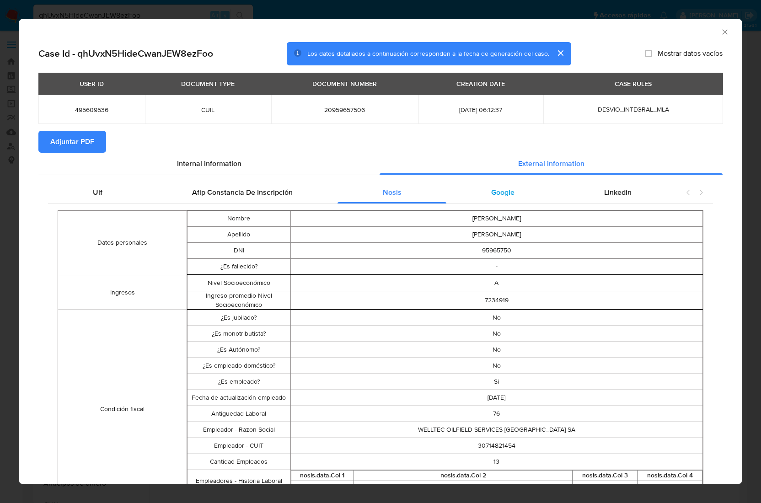
click at [456, 197] on div "Google" at bounding box center [502, 193] width 113 height 22
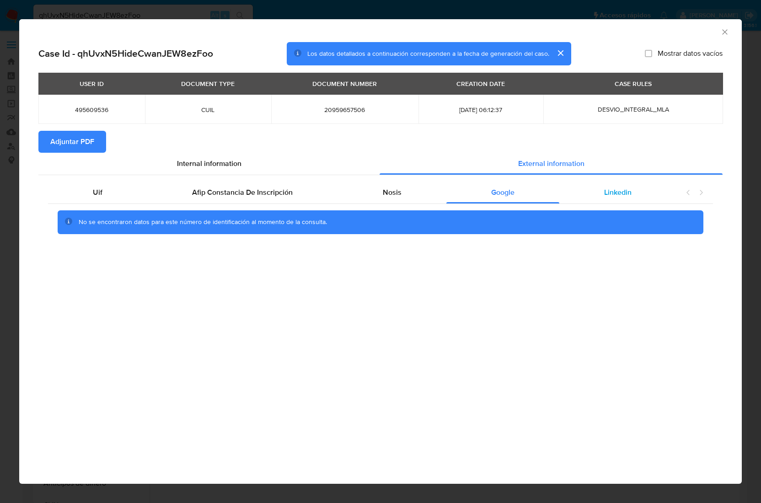
click at [582, 187] on div "Linkedin" at bounding box center [617, 193] width 117 height 22
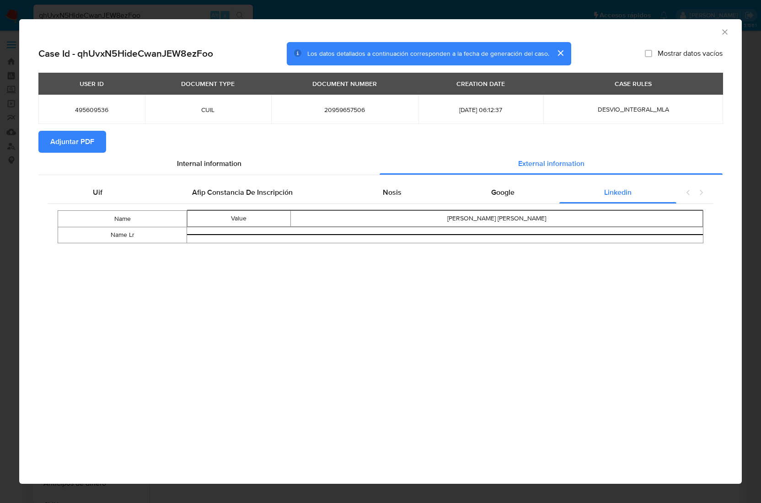
click at [105, 140] on section "Adjuntar PDF" at bounding box center [380, 142] width 684 height 22
click at [99, 140] on button "Adjuntar PDF" at bounding box center [72, 142] width 68 height 22
click at [725, 34] on icon "Cerrar ventana" at bounding box center [724, 31] width 9 height 9
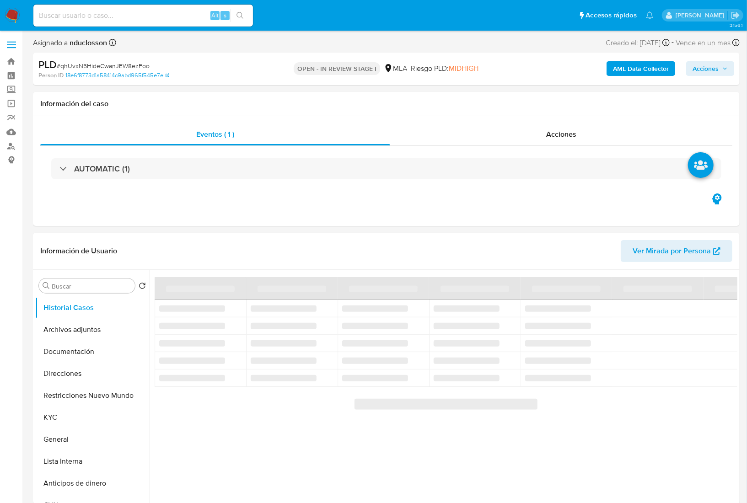
select select "10"
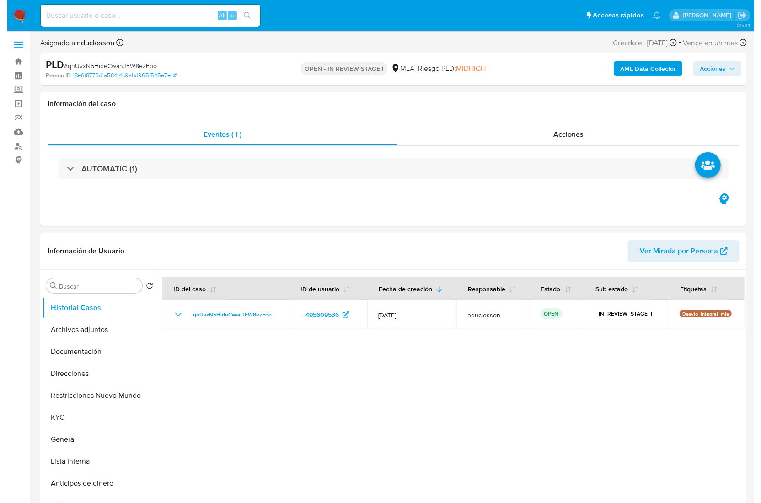
scroll to position [91, 0]
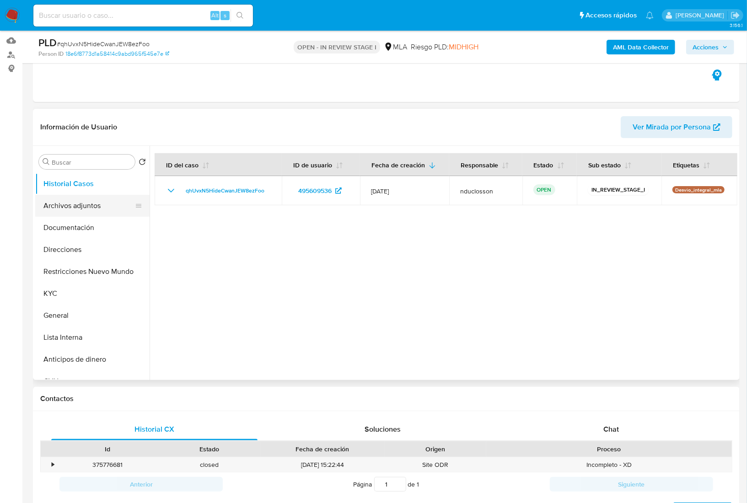
click at [74, 210] on button "Archivos adjuntos" at bounding box center [88, 206] width 107 height 22
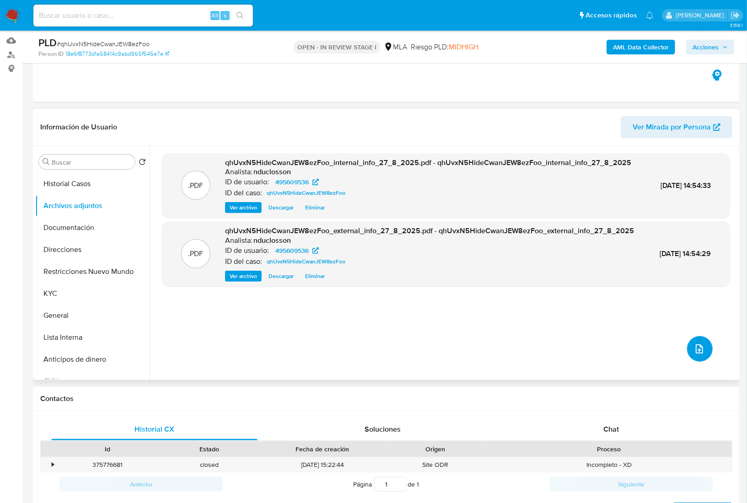
click at [700, 346] on icon "upload-file" at bounding box center [699, 348] width 11 height 11
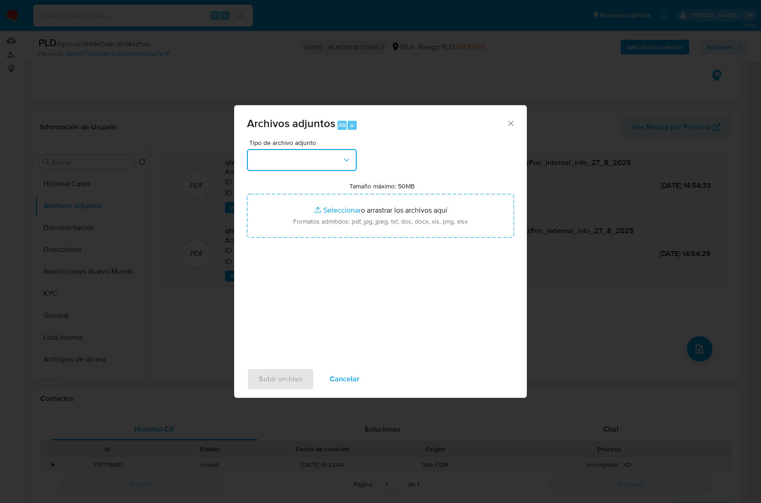
click at [267, 168] on button "button" at bounding box center [302, 160] width 110 height 22
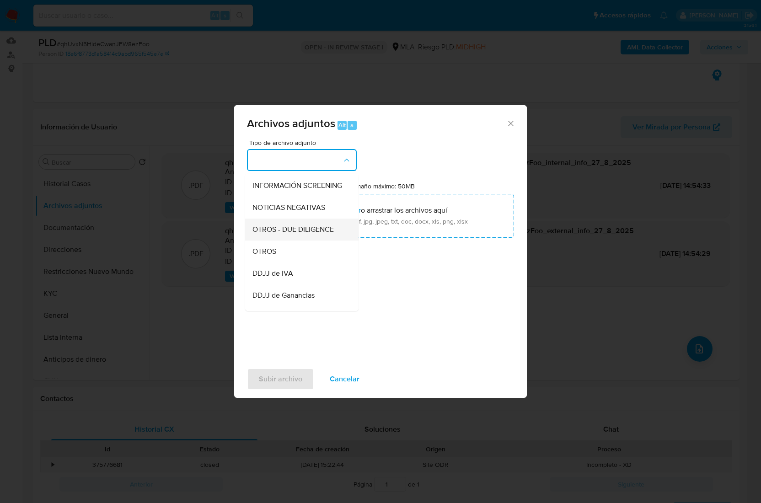
scroll to position [148, 0]
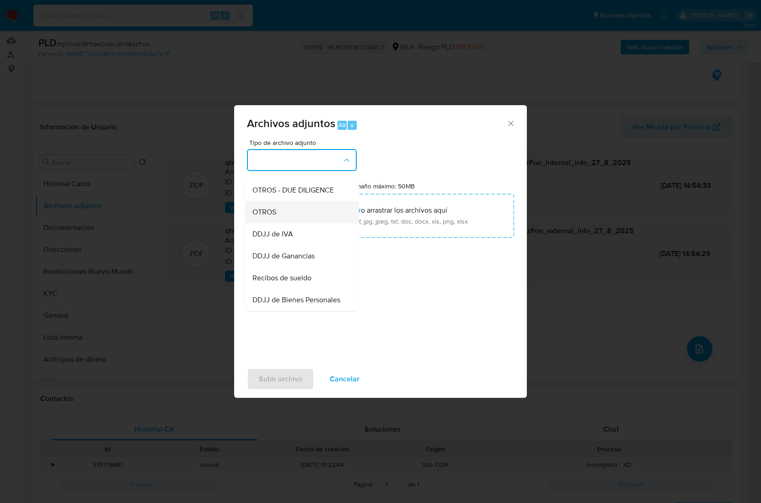
click at [262, 217] on span "OTROS" at bounding box center [264, 212] width 24 height 9
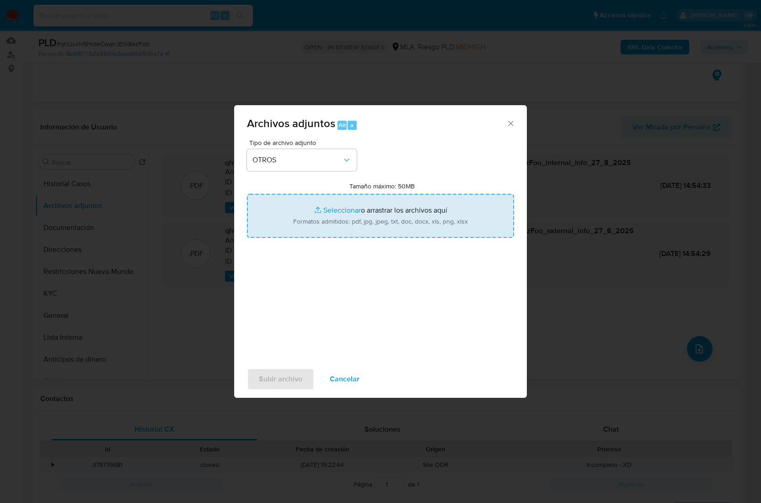
type input "C:\fakepath\495609536_77922152-f884-4c31-ae0b-dbfb2c661423.pdf"
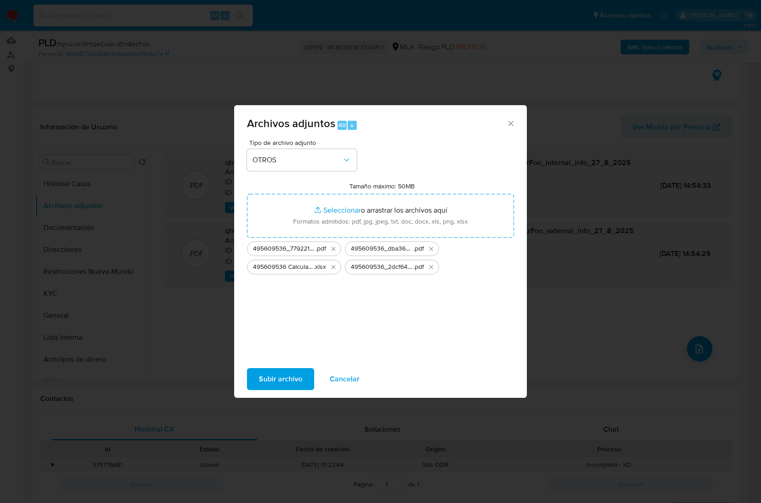
click at [288, 369] on span "Subir archivo" at bounding box center [280, 379] width 43 height 20
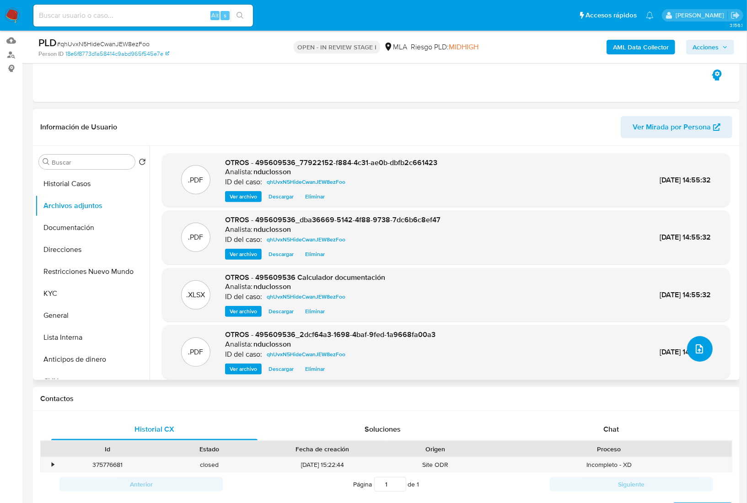
click at [696, 346] on icon "upload-file" at bounding box center [699, 348] width 11 height 11
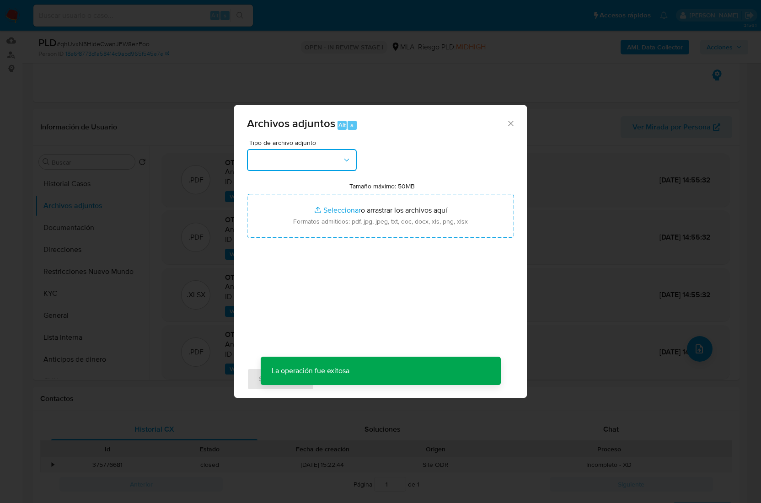
click at [344, 166] on button "button" at bounding box center [302, 160] width 110 height 22
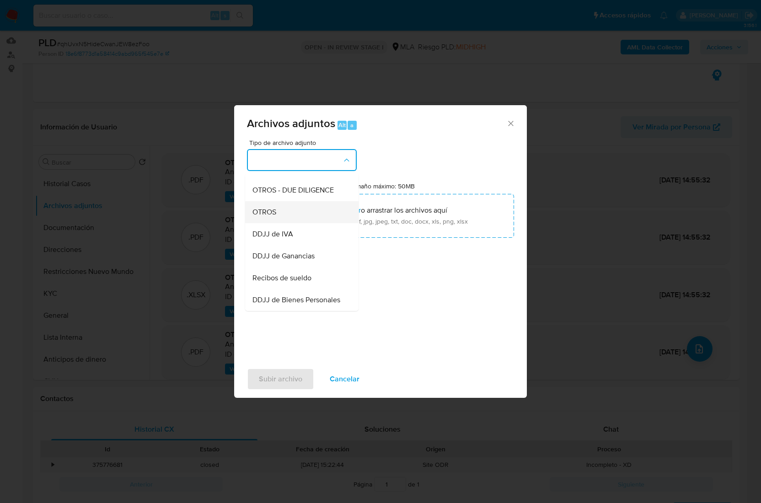
click at [273, 223] on div "OTROS" at bounding box center [298, 212] width 93 height 22
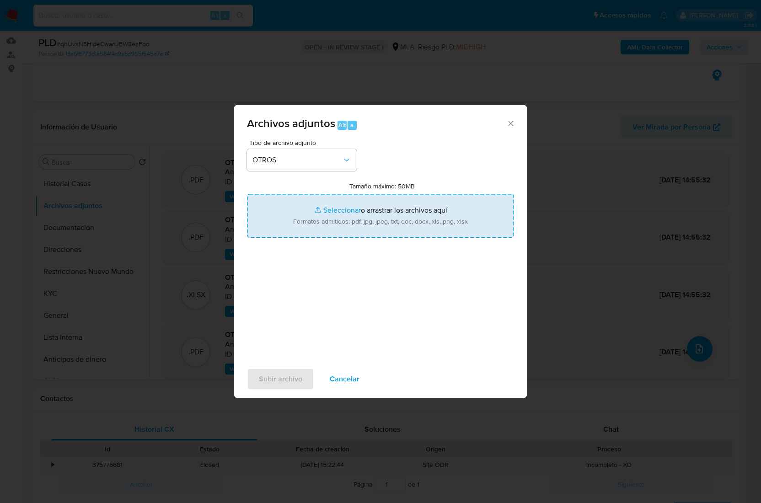
type input "C:\fakepath\495609536 Movimientos.xlsx"
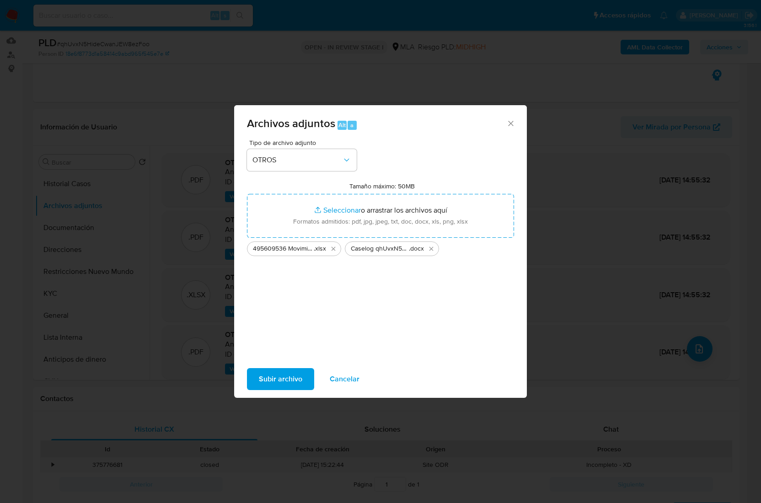
click at [286, 375] on span "Subir archivo" at bounding box center [280, 379] width 43 height 20
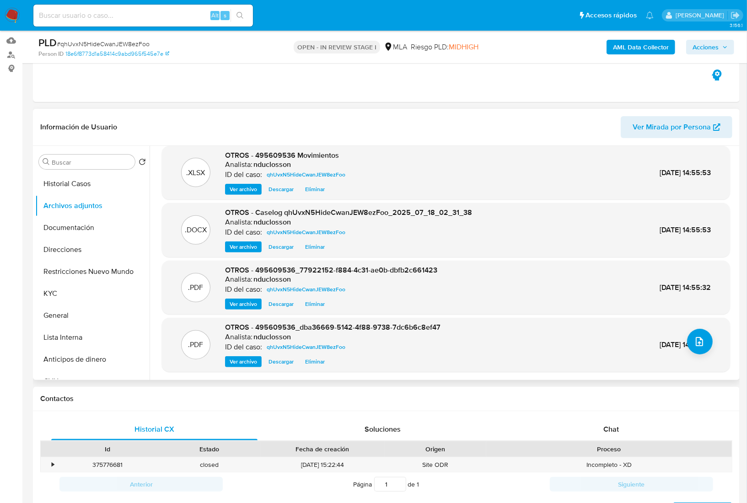
scroll to position [183, 0]
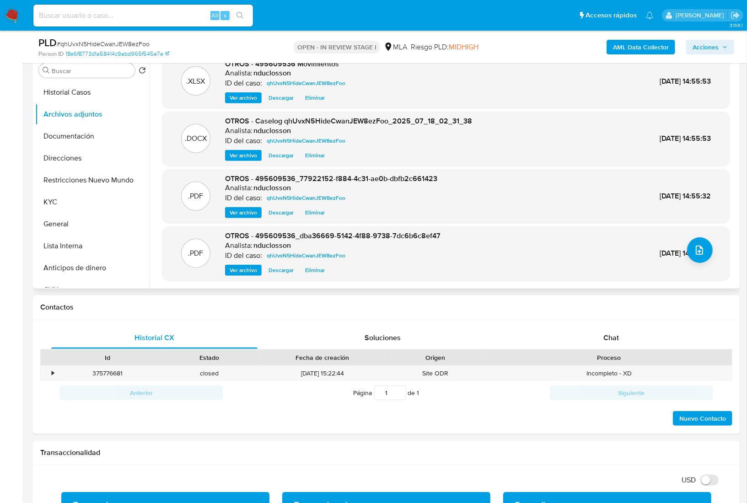
drag, startPoint x: 614, startPoint y: 345, endPoint x: 483, endPoint y: 102, distance: 276.6
click at [614, 345] on div "Chat" at bounding box center [611, 338] width 206 height 22
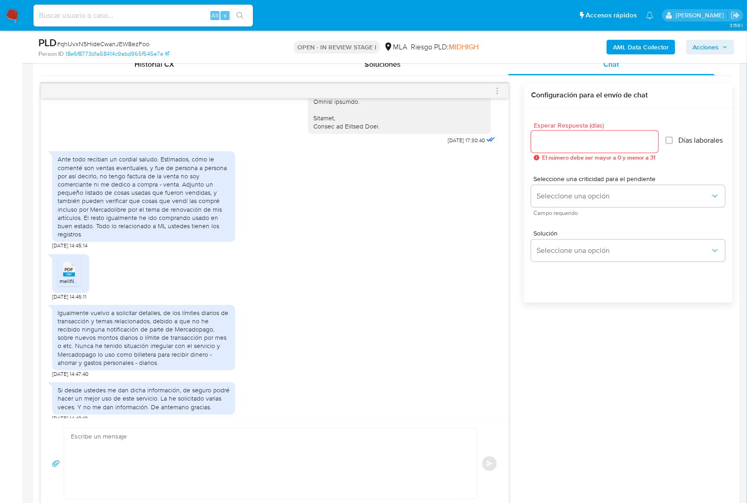
scroll to position [457, 0]
click at [112, 435] on textarea at bounding box center [268, 462] width 394 height 70
paste textarea "Hola, ¡Muchas gracias por tu respuesta! Confirmamos la recepción de la document…"
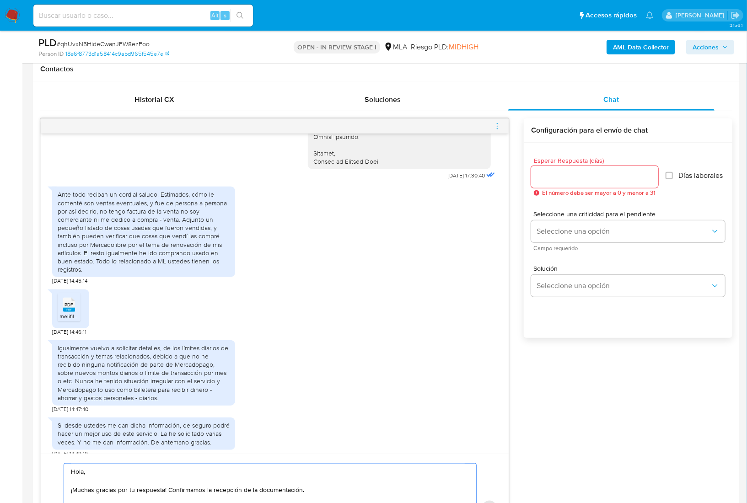
scroll to position [383, 0]
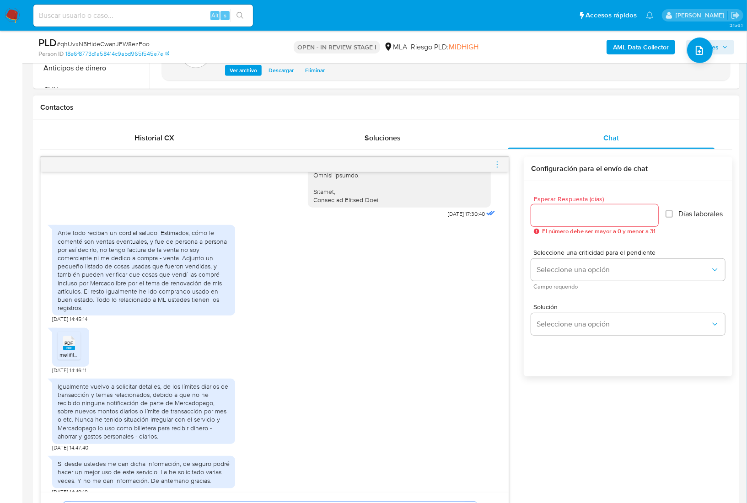
type textarea "Hola, ¡Muchas gracias por tu respuesta! Confirmamos la recepción de la document…"
click at [562, 226] on div at bounding box center [594, 215] width 127 height 22
click at [558, 221] on input "Esperar Respuesta (días)" at bounding box center [594, 215] width 127 height 12
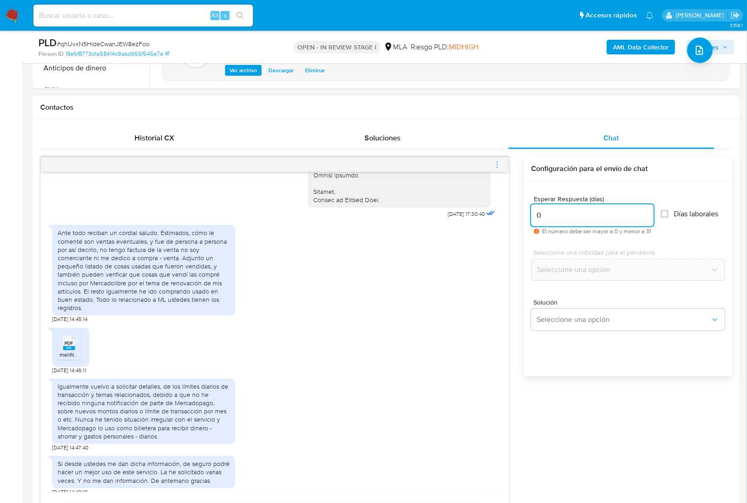
type input "0"
click at [557, 474] on div "Recibos de sueldo y declaración de impuestos. Ya en el pasado he adjuntado info…" at bounding box center [386, 379] width 692 height 444
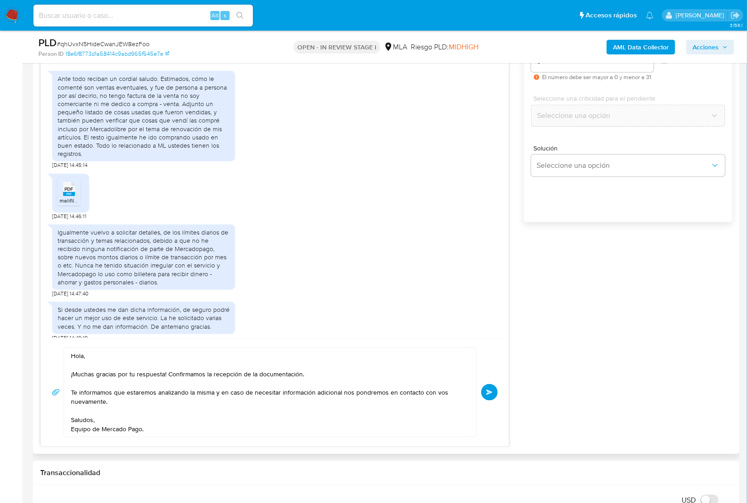
scroll to position [566, 0]
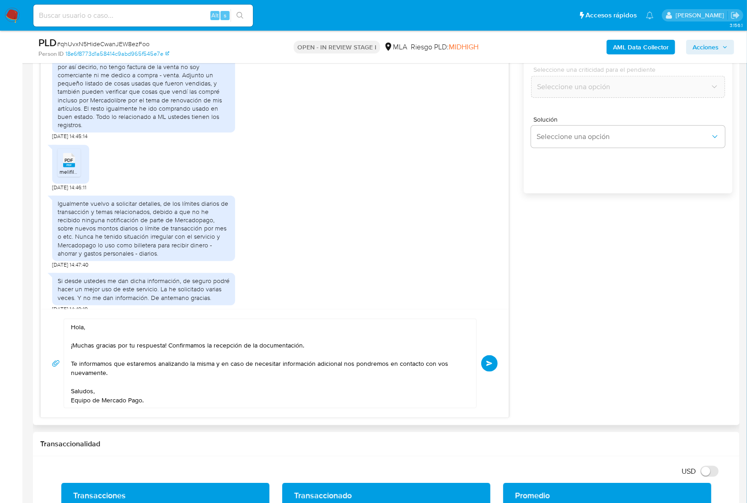
click at [485, 365] on button "Enviar" at bounding box center [489, 363] width 16 height 16
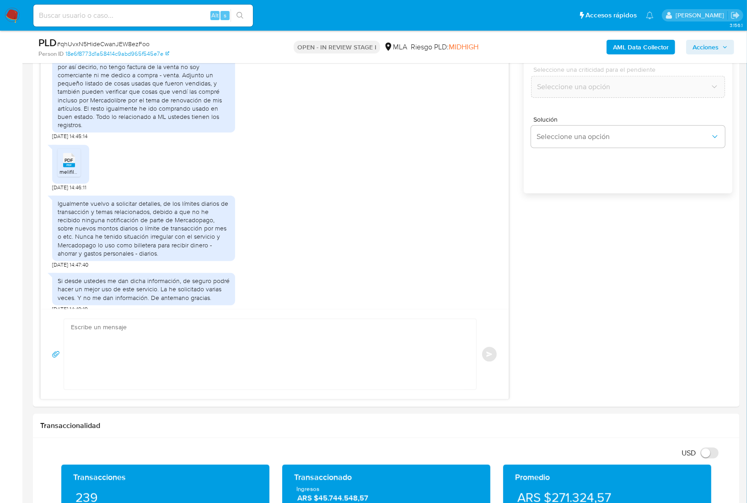
scroll to position [1067, 0]
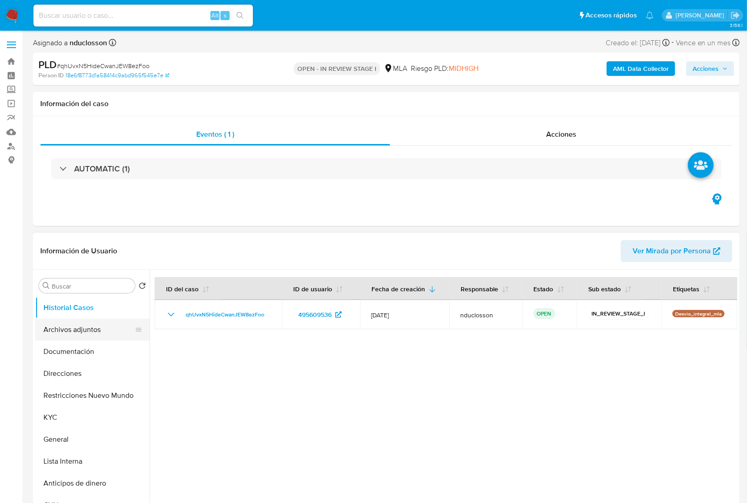
select select "10"
click at [86, 339] on button "Archivos adjuntos" at bounding box center [88, 330] width 107 height 22
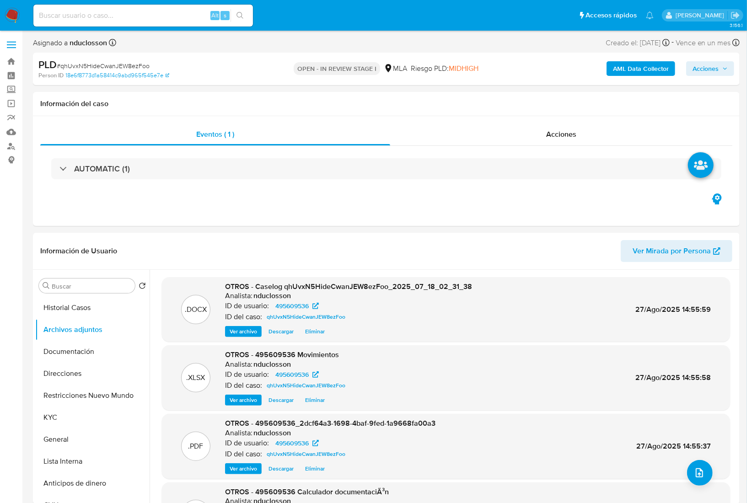
click at [705, 55] on div "PLD # qhUvxN5HideCwanJEW8ezFoo Person ID 18e6f8773d1a58414c9abd965f545e7e OPEN …" at bounding box center [386, 69] width 706 height 32
click at [706, 56] on div "PLD # qhUvxN5HideCwanJEW8ezFoo Person ID 18e6f8773d1a58414c9abd965f545e7e OPEN …" at bounding box center [386, 69] width 706 height 32
click at [701, 64] on span "Acciones" at bounding box center [705, 68] width 26 height 15
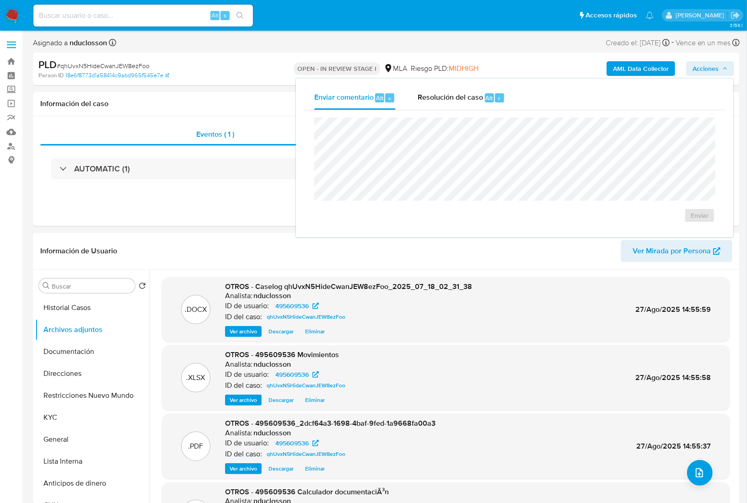
click at [434, 73] on span "Riesgo PLD: MIDHIGH" at bounding box center [445, 69] width 68 height 10
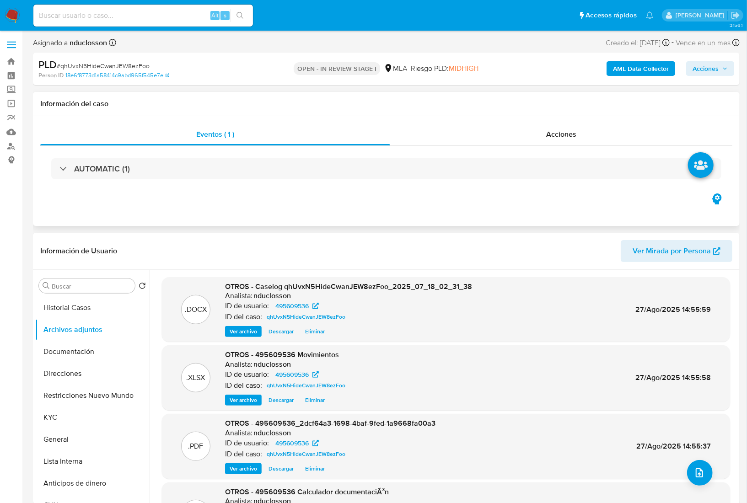
click at [439, 93] on div "Información del caso" at bounding box center [386, 104] width 706 height 24
click at [683, 70] on div "AML Data Collector Acciones" at bounding box center [619, 68] width 230 height 21
click at [693, 71] on span "Acciones" at bounding box center [705, 68] width 26 height 15
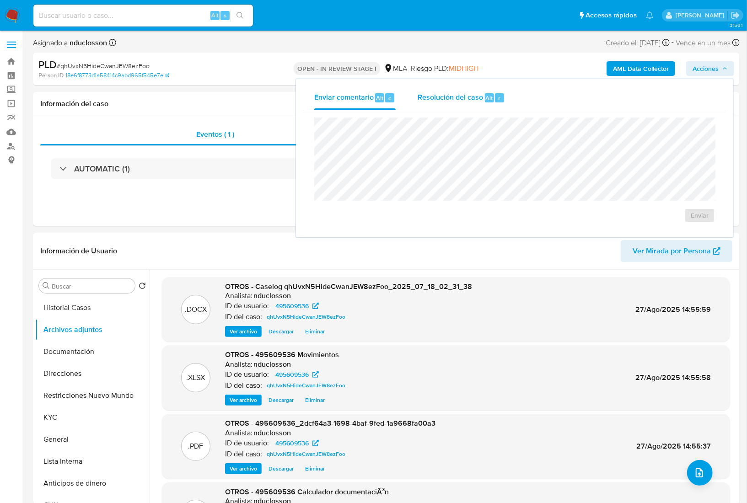
click at [432, 106] on div "Resolución del caso Alt r" at bounding box center [460, 98] width 87 height 24
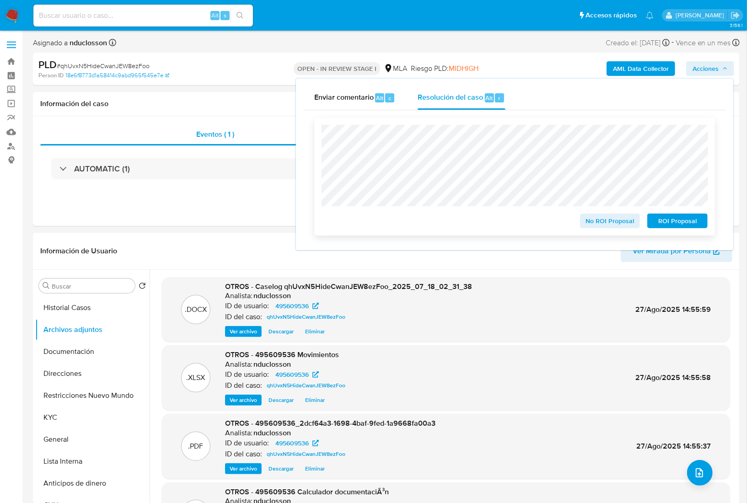
click at [602, 226] on span "No ROI Proposal" at bounding box center [610, 220] width 48 height 13
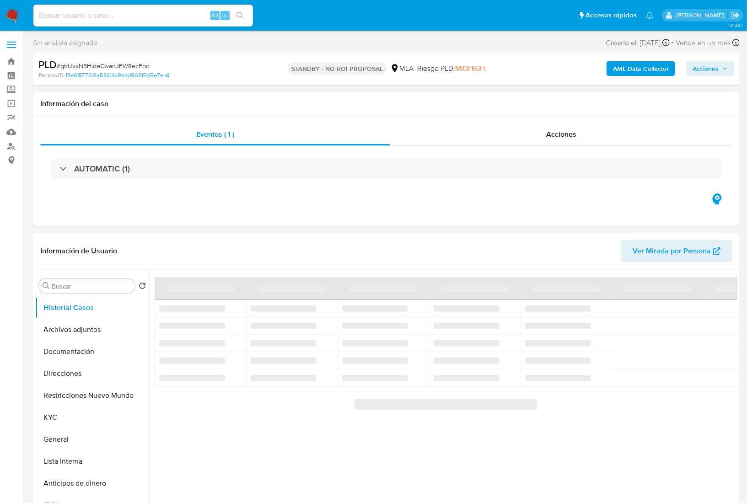
select select "10"
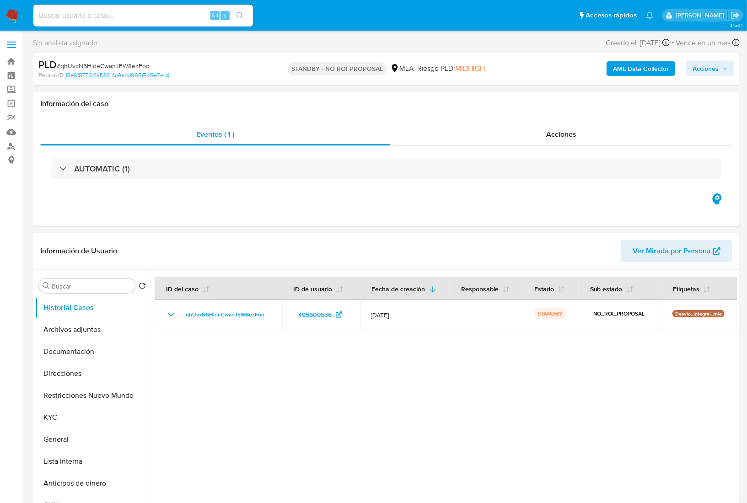
drag, startPoint x: 124, startPoint y: 24, endPoint x: 105, endPoint y: 18, distance: 20.1
click at [117, 22] on div "Alt s" at bounding box center [142, 16] width 219 height 22
click at [92, 15] on input at bounding box center [142, 16] width 219 height 12
paste input "x8tekb4YgDbQBEZY9C7DidJo"
type input "x8tekb4YgDbQBEZY9C7DidJo"
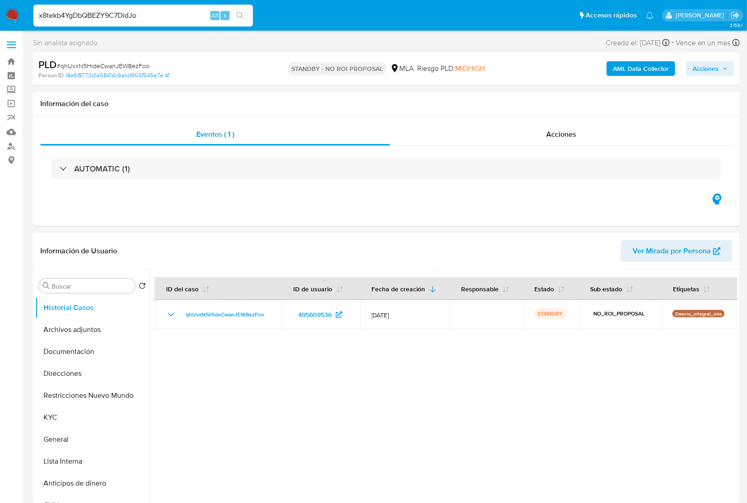
click at [247, 16] on button "search-icon" at bounding box center [239, 15] width 19 height 13
select select "10"
click at [113, 66] on span "# x8tekb4YgDbQBEZY9C7DidJo" at bounding box center [102, 65] width 90 height 9
copy span "x8tekb4YgDbQBEZY9C7DidJo"
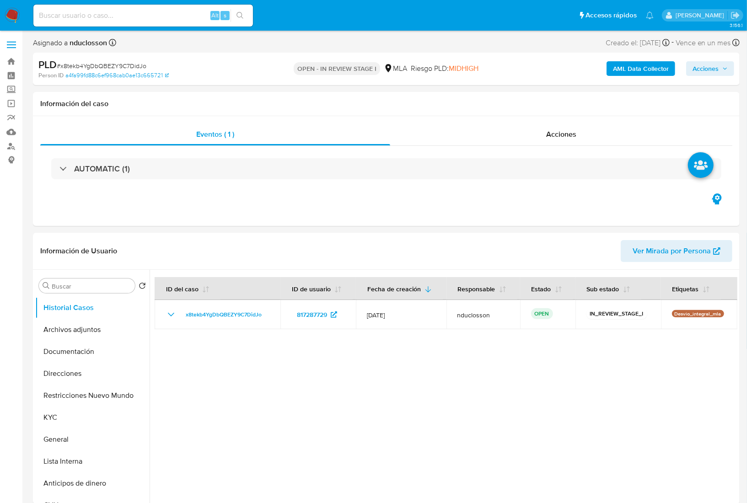
select select "10"
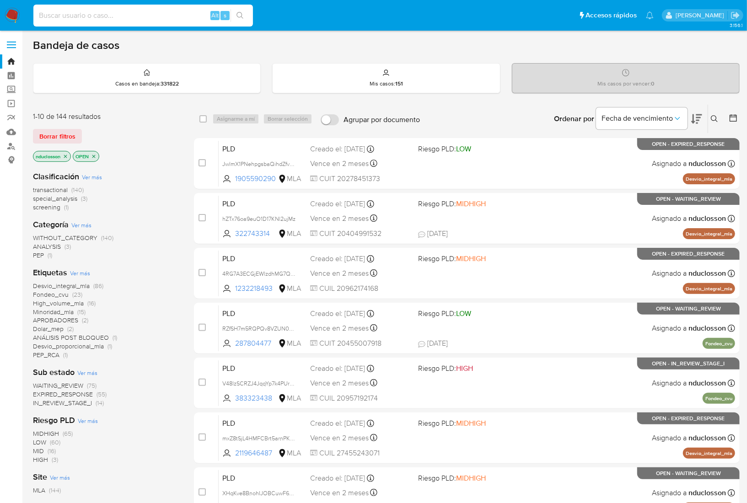
click at [127, 11] on input at bounding box center [142, 16] width 219 height 12
paste input "x8tekb4YgDbQBEZY9C7DidJo"
type input "x8tekb4YgDbQBEZY9C7DidJo"
click at [241, 24] on div "x8tekb4YgDbQBEZY9C7DidJo Alt s" at bounding box center [142, 16] width 219 height 22
click at [237, 16] on icon "search-icon" at bounding box center [239, 15] width 7 height 7
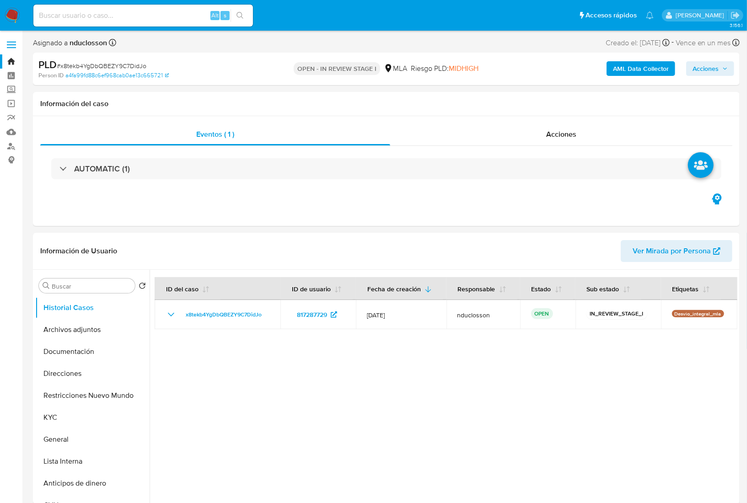
select select "10"
